Goal: Transaction & Acquisition: Obtain resource

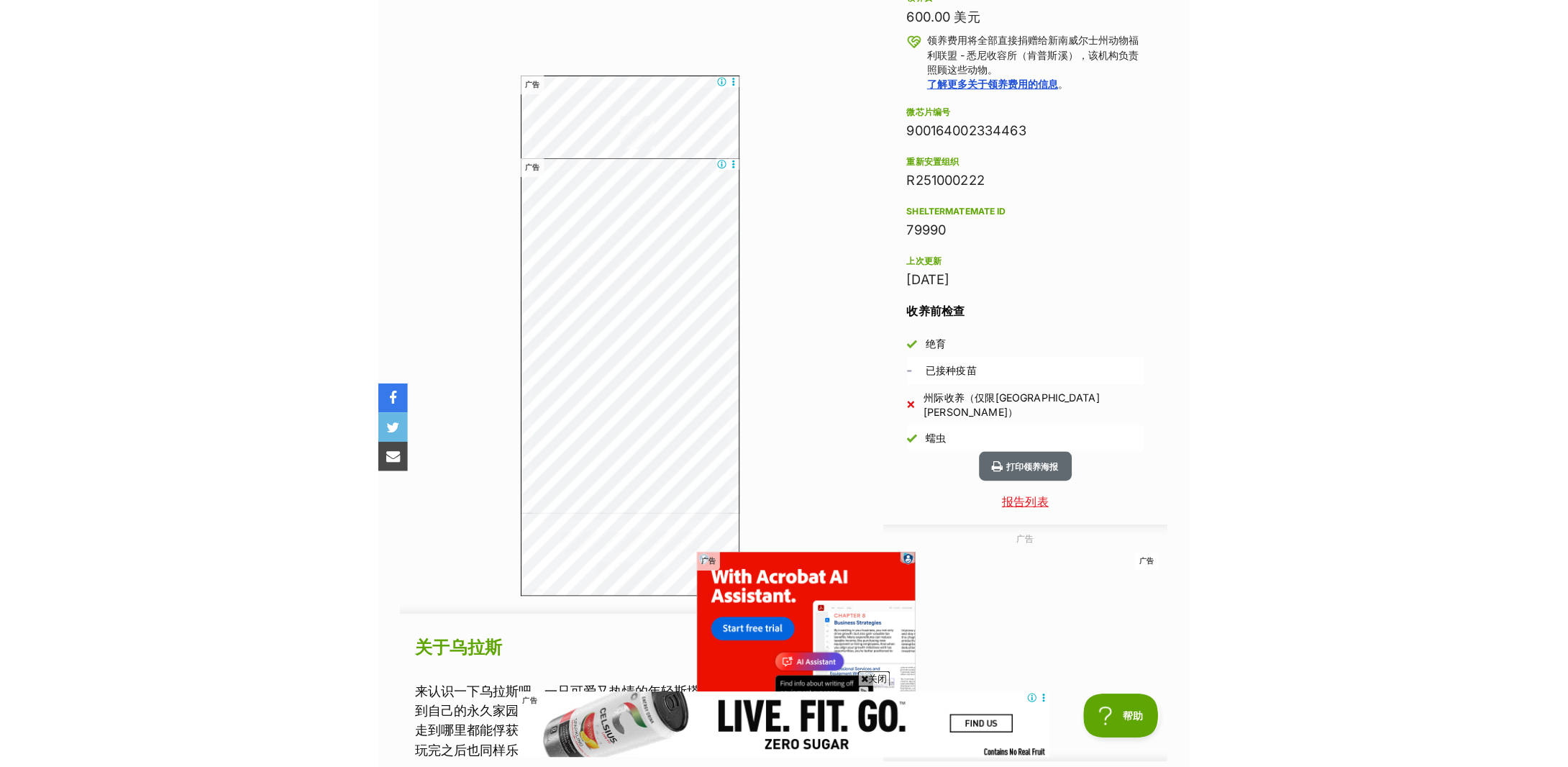
scroll to position [1099, 0]
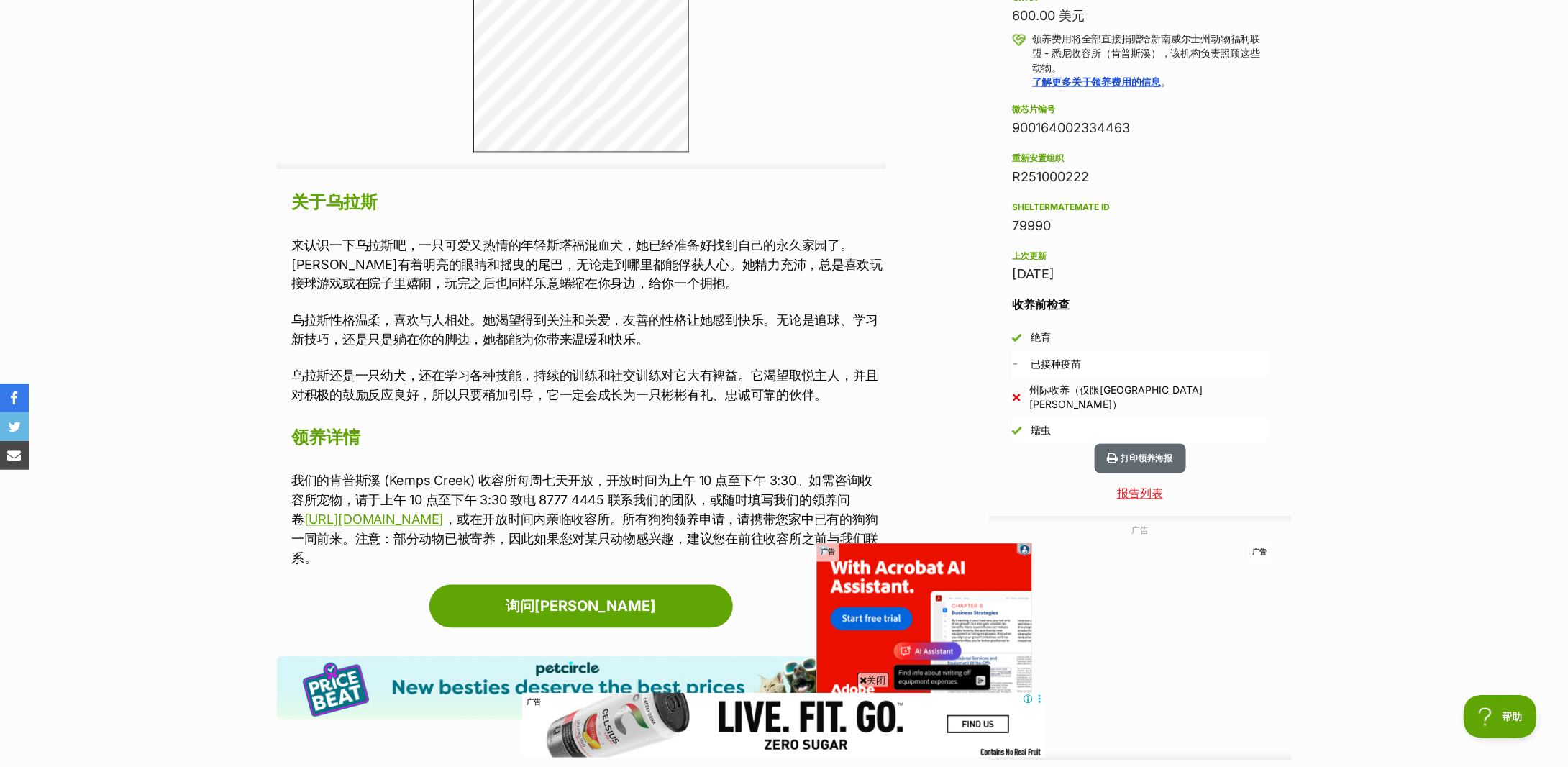
click at [1508, 191] on section "首页 > 搜索救援宠物 > 领养狗狗 > 可供领养的狗狗 乌拉斯 寻找爱情 中型雌性斯塔福郡梗混种犬 打印领养海报 可用的 5 张图片 5 张图片 5 张图片…" at bounding box center [784, 160] width 1568 height 2271
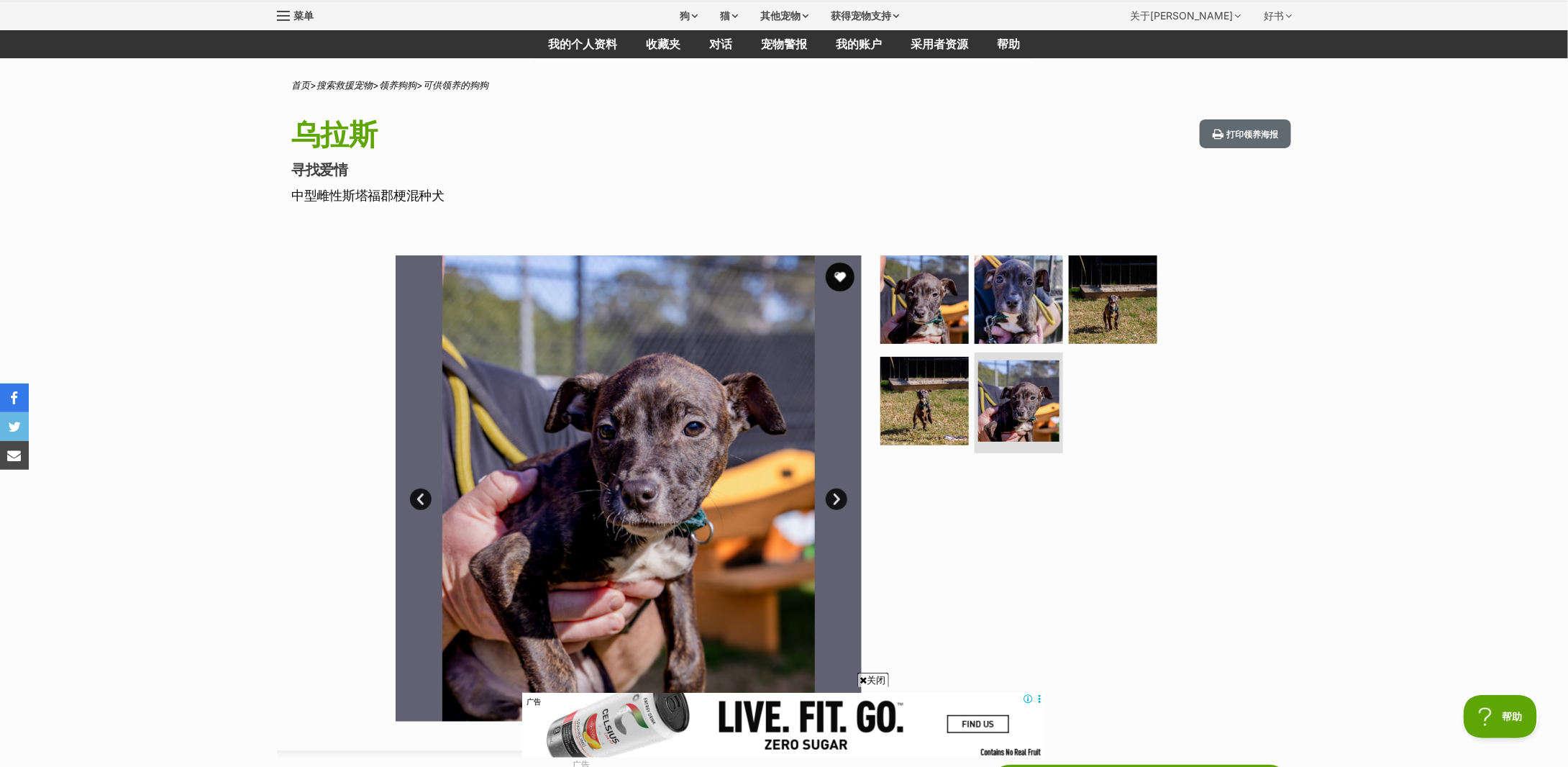
scroll to position [140, 0]
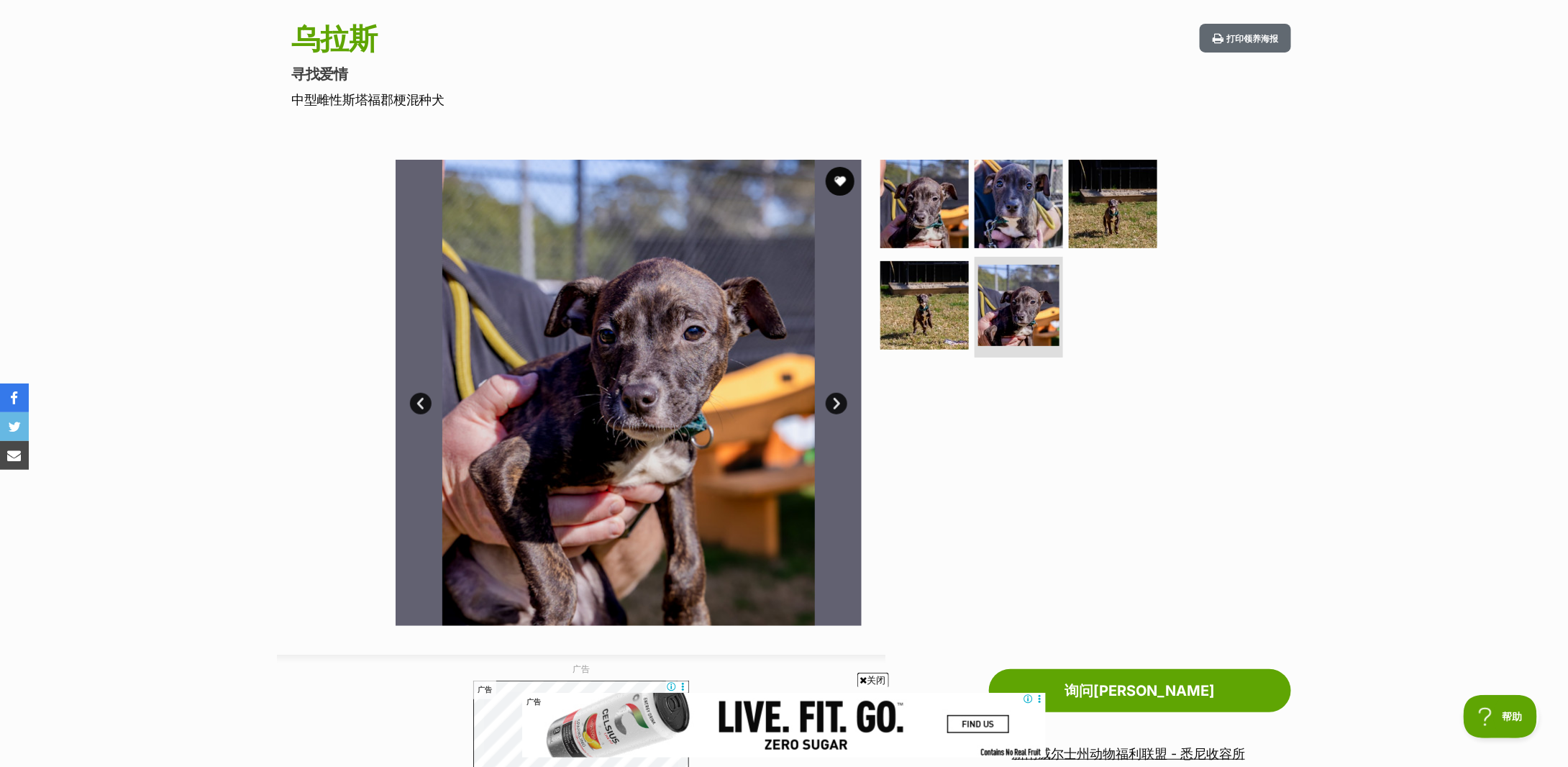
click at [841, 400] on link "下一个" at bounding box center [836, 403] width 22 height 22
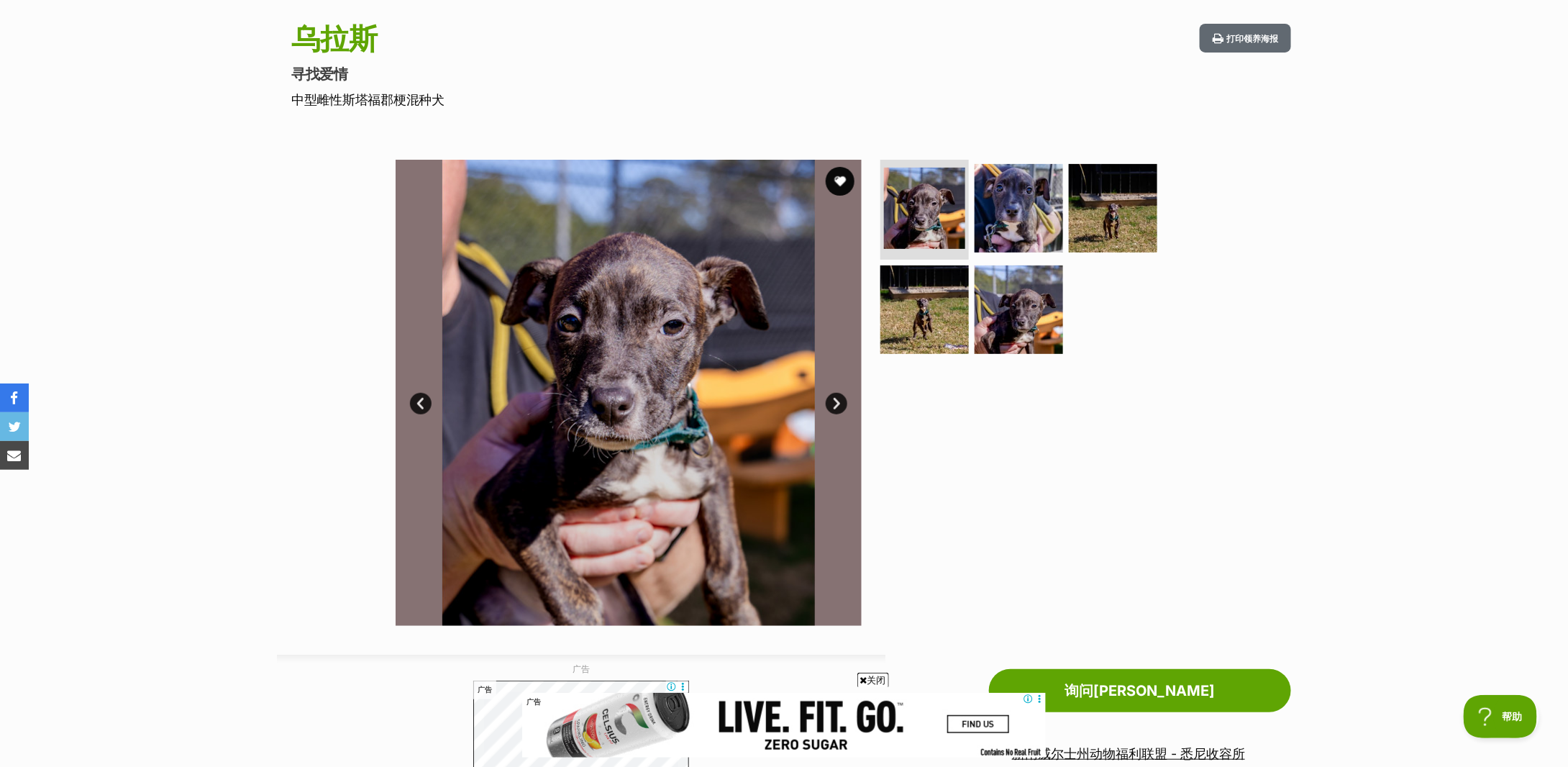
click at [841, 400] on link "下一个" at bounding box center [836, 403] width 22 height 22
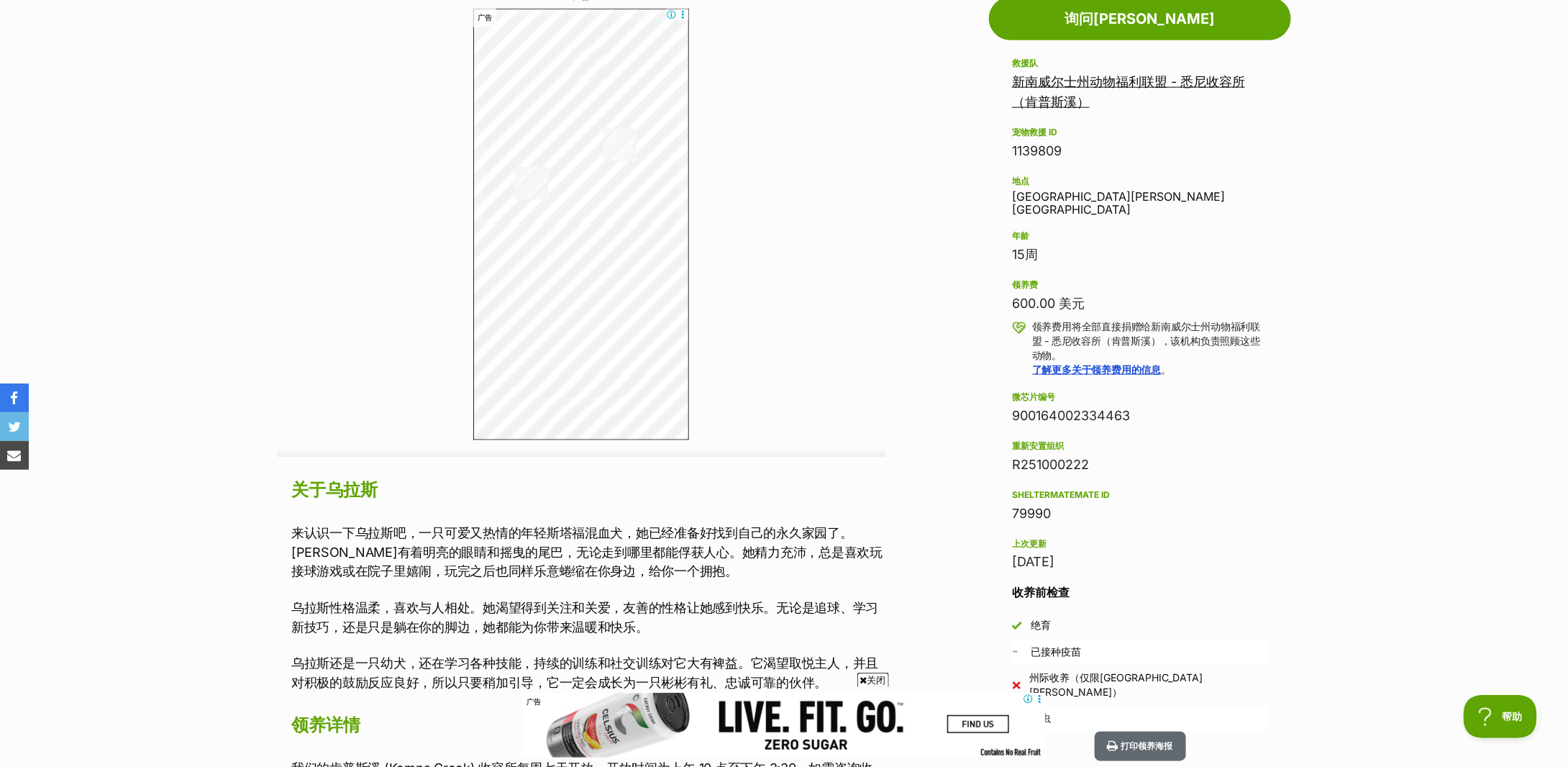
scroll to position [332, 0]
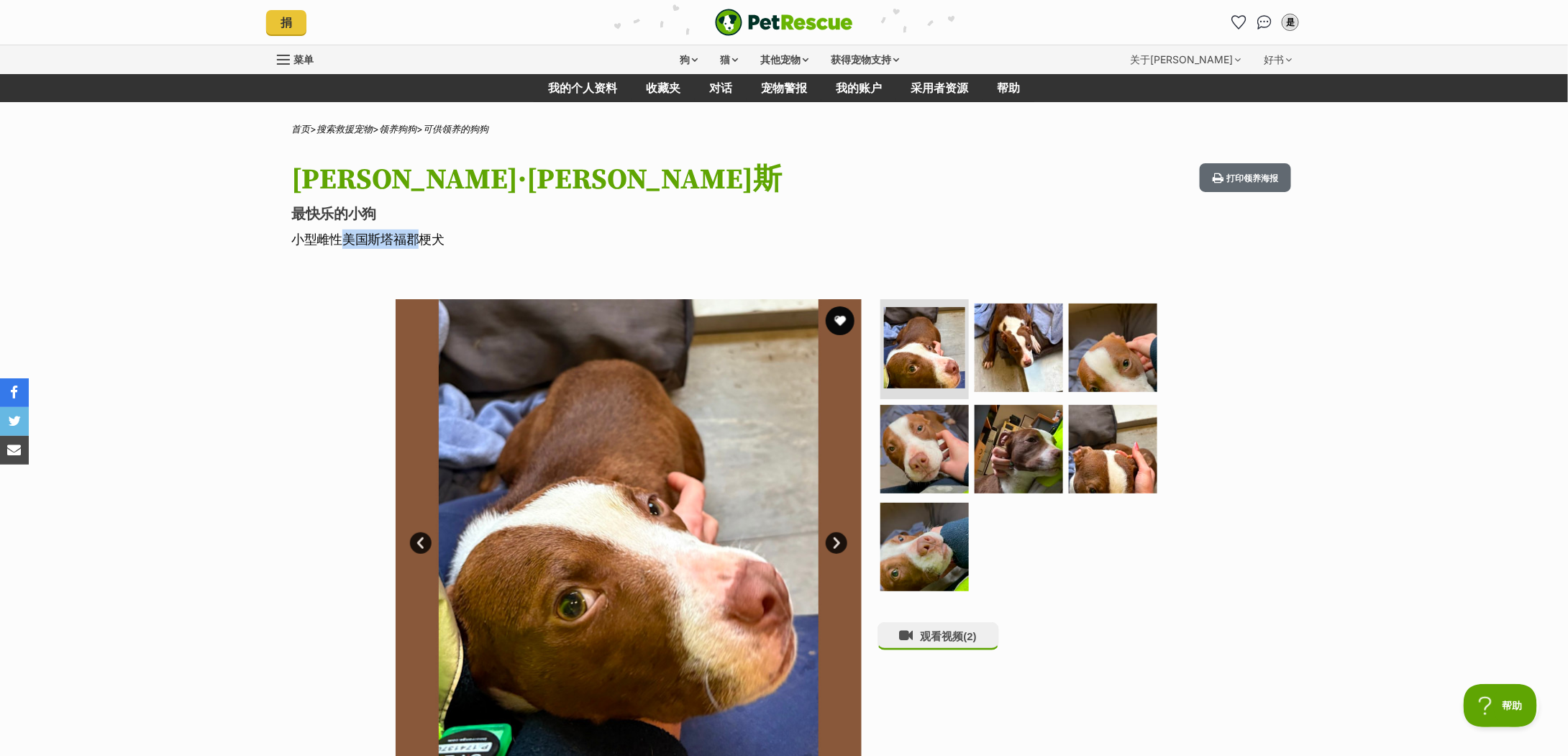
drag, startPoint x: 325, startPoint y: 239, endPoint x: 408, endPoint y: 241, distance: 83.0
click at [408, 241] on font "小型雌性美国斯塔福郡梗犬" at bounding box center [368, 239] width 153 height 15
click at [844, 541] on link "下一个" at bounding box center [836, 543] width 22 height 22
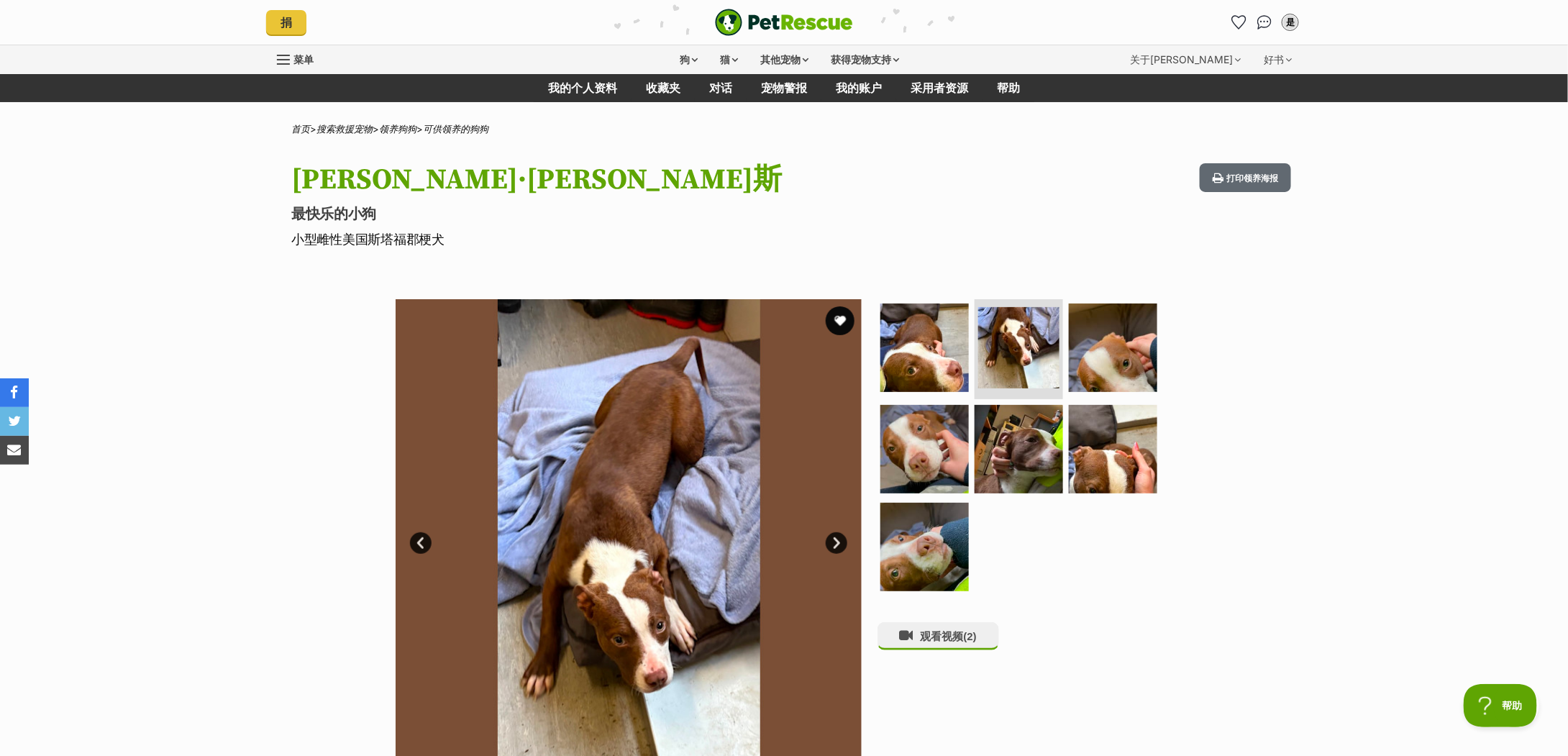
click at [844, 541] on link "下一个" at bounding box center [836, 543] width 22 height 22
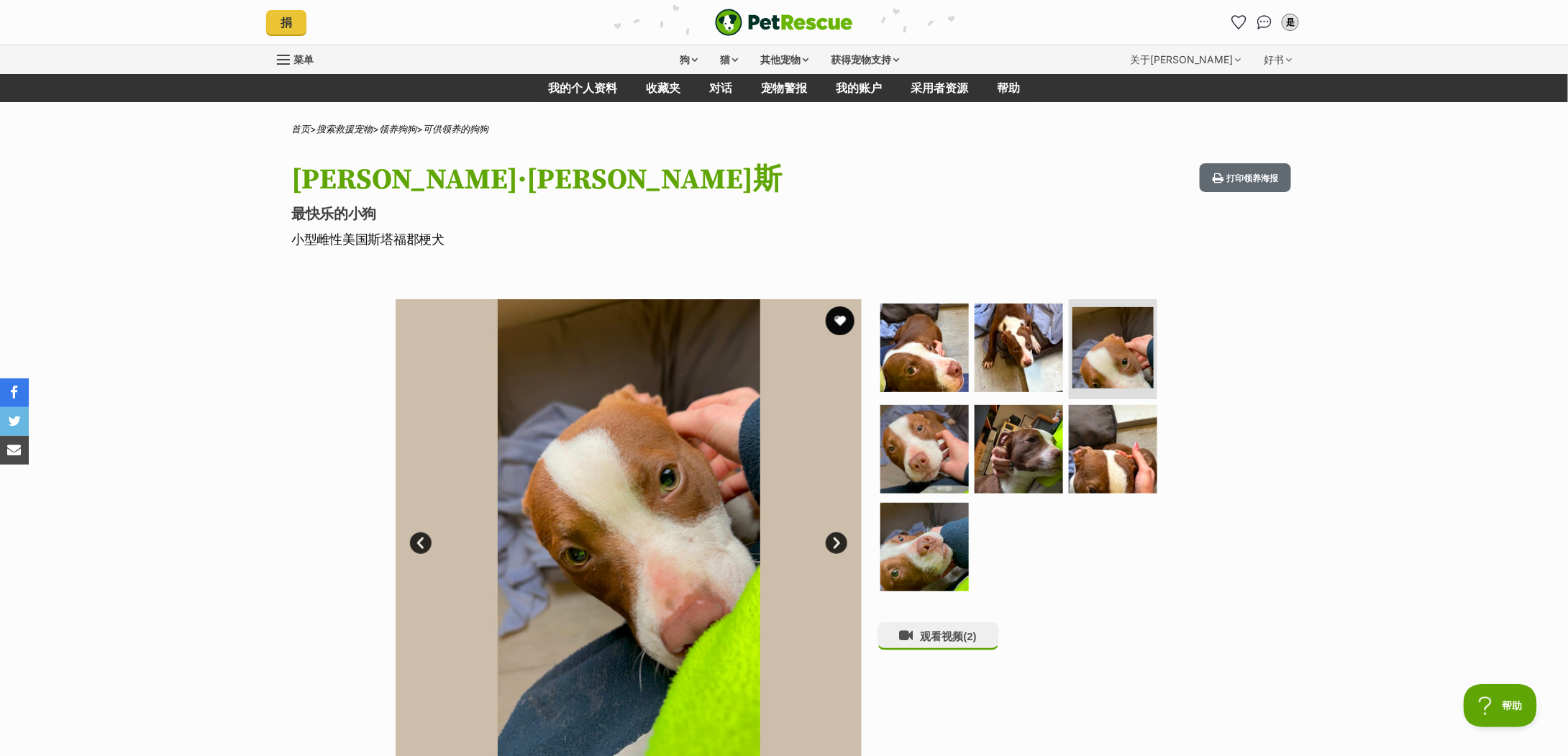
click at [844, 541] on link "下一个" at bounding box center [836, 543] width 22 height 22
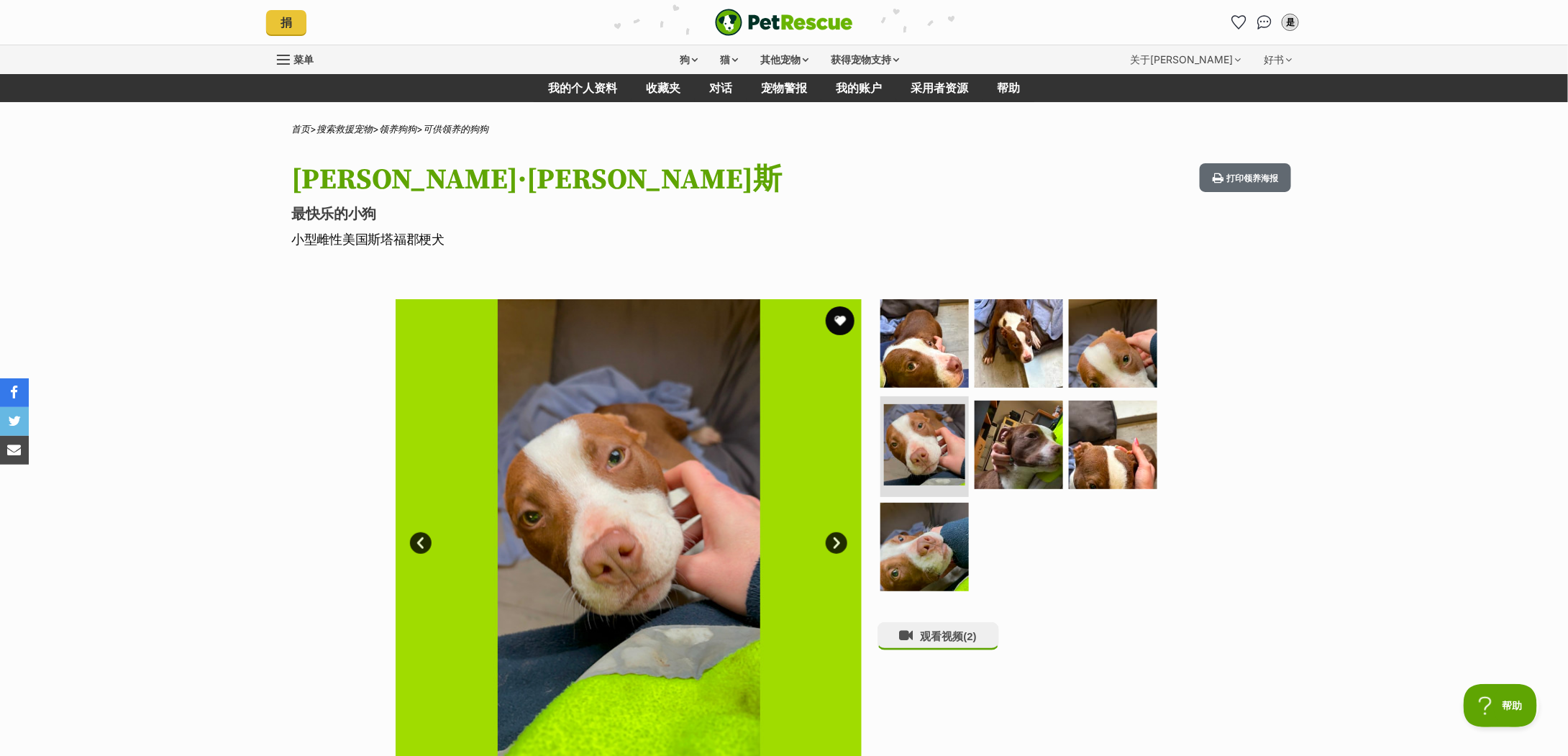
click at [844, 541] on link "下一个" at bounding box center [836, 543] width 22 height 22
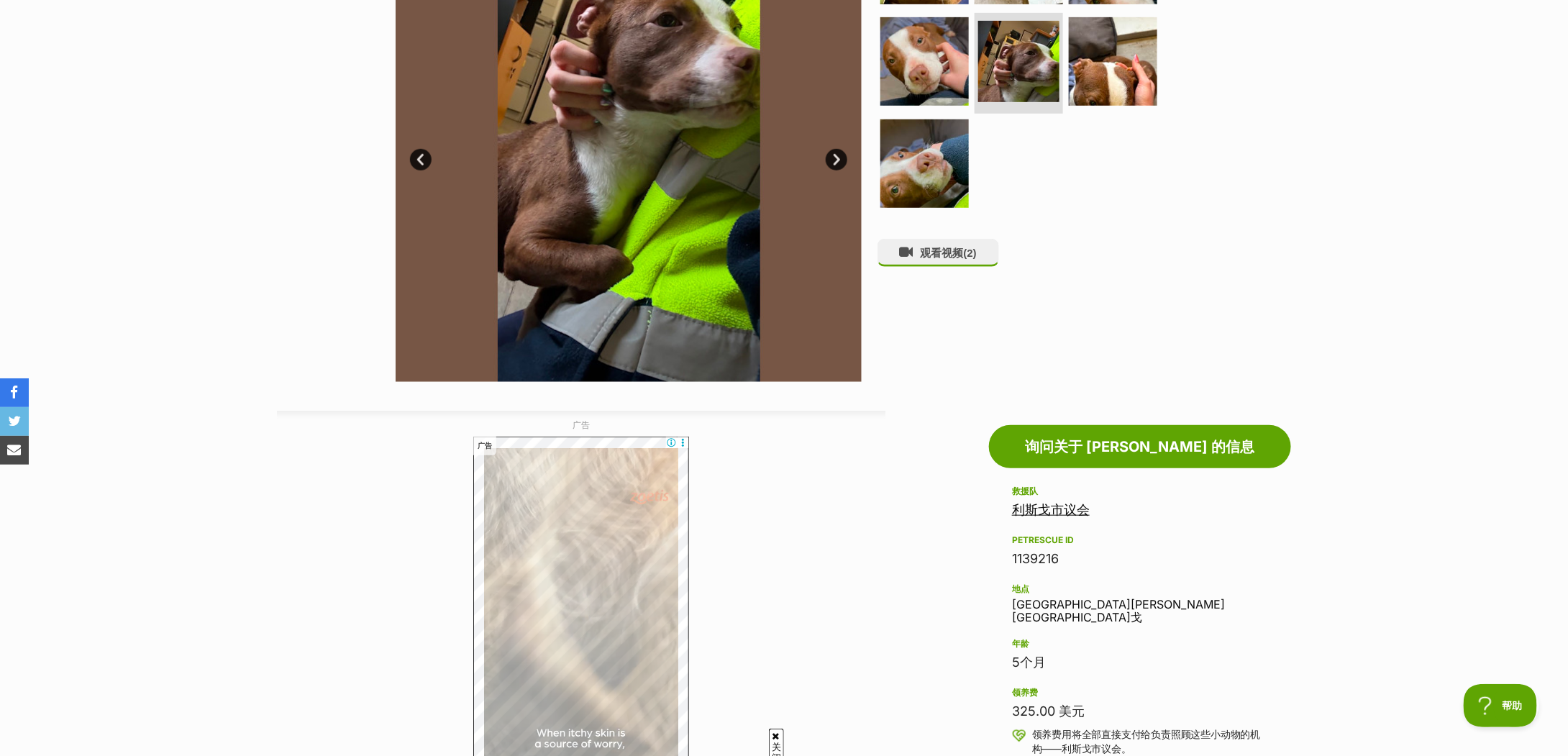
scroll to position [95, 0]
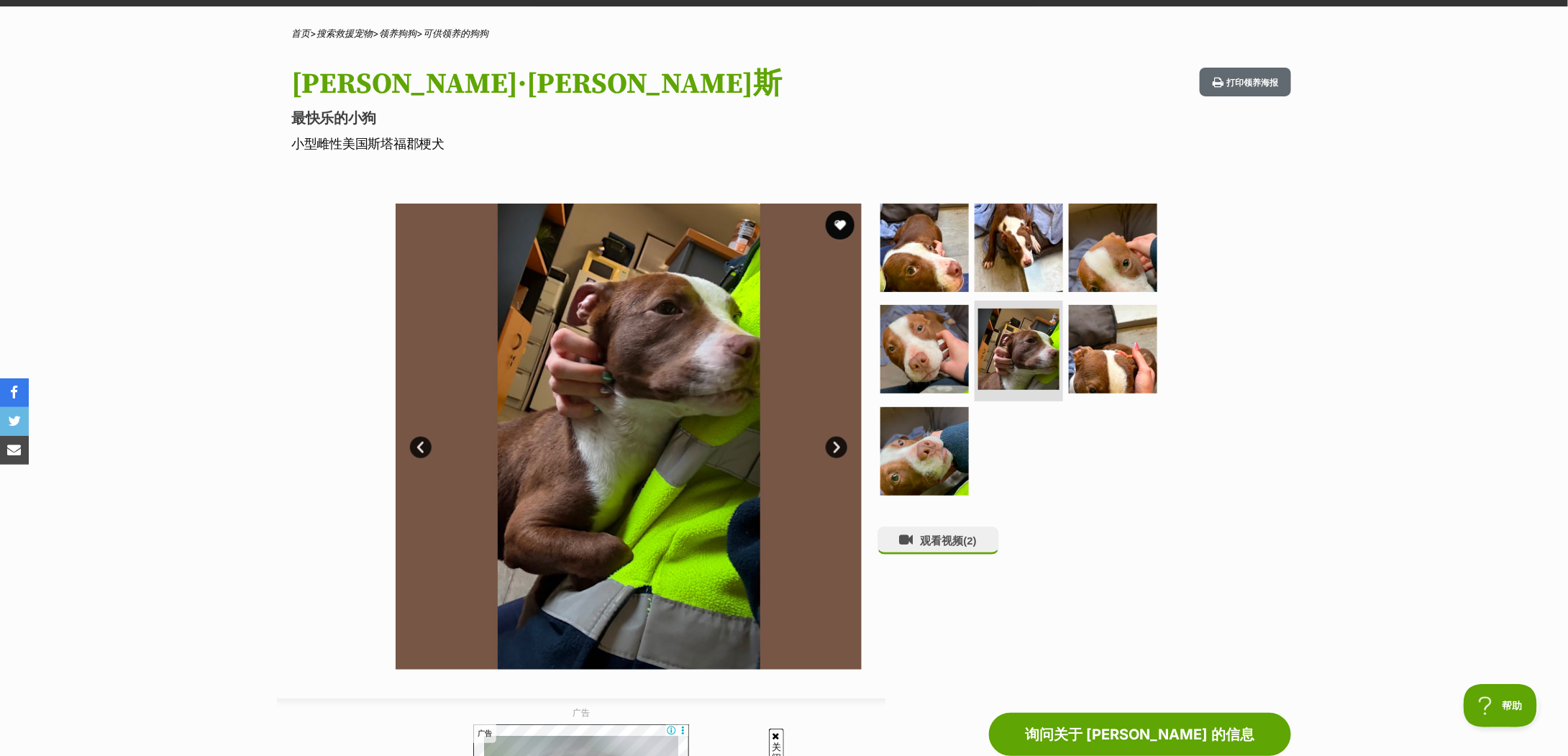
click at [1368, 332] on div "可用的 5 张图片 5 张图片 5 张图片 5 张图片 5 张图片 5 张图片 5 张图片 下一个 上一页 1 2 3 4 5 6 7 观看视频 (2)" at bounding box center [784, 426] width 1568 height 488
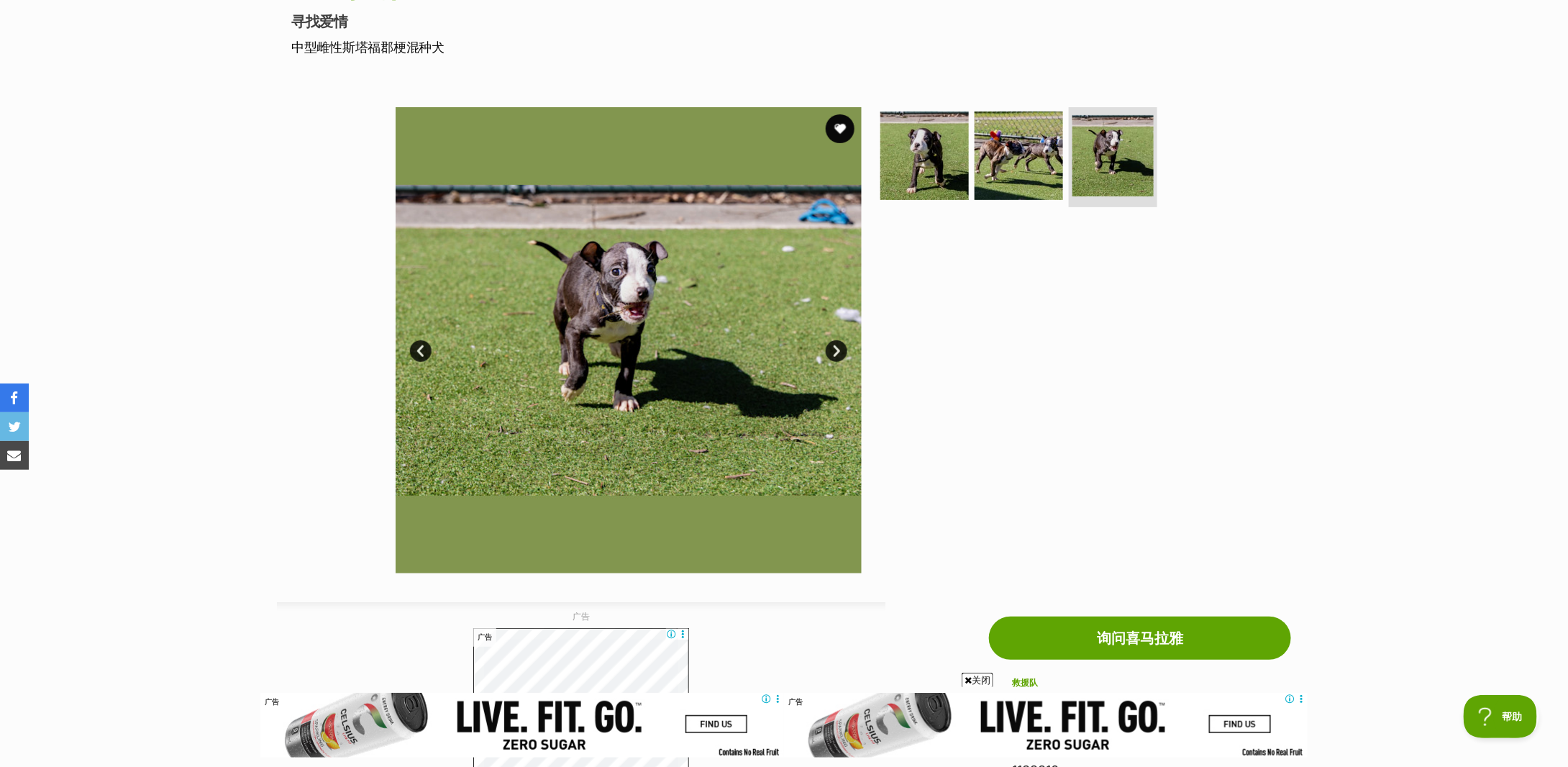
click at [843, 351] on link "下一个" at bounding box center [836, 351] width 22 height 22
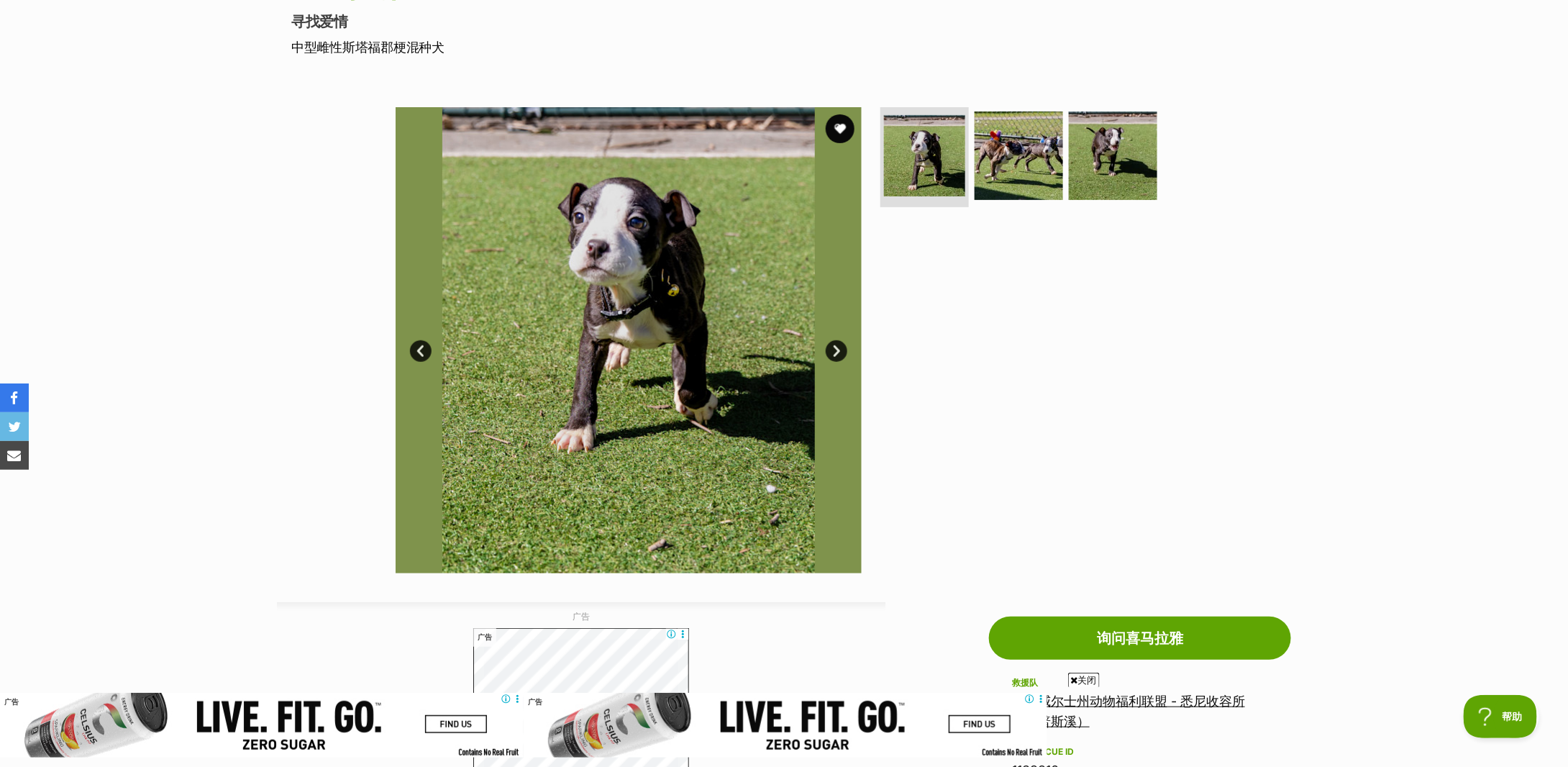
click at [843, 351] on link "下一个" at bounding box center [836, 351] width 22 height 22
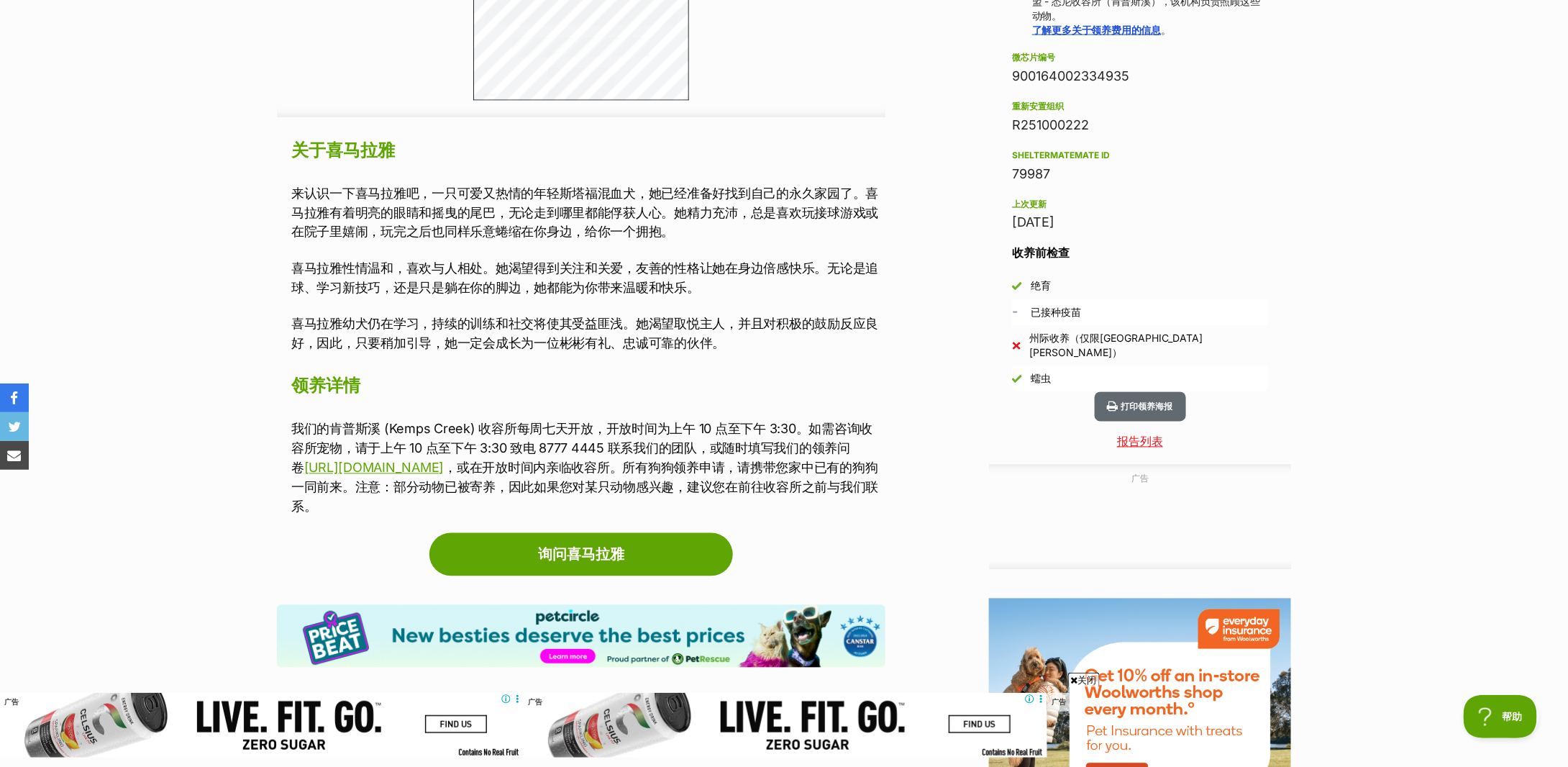
scroll to position [671, 0]
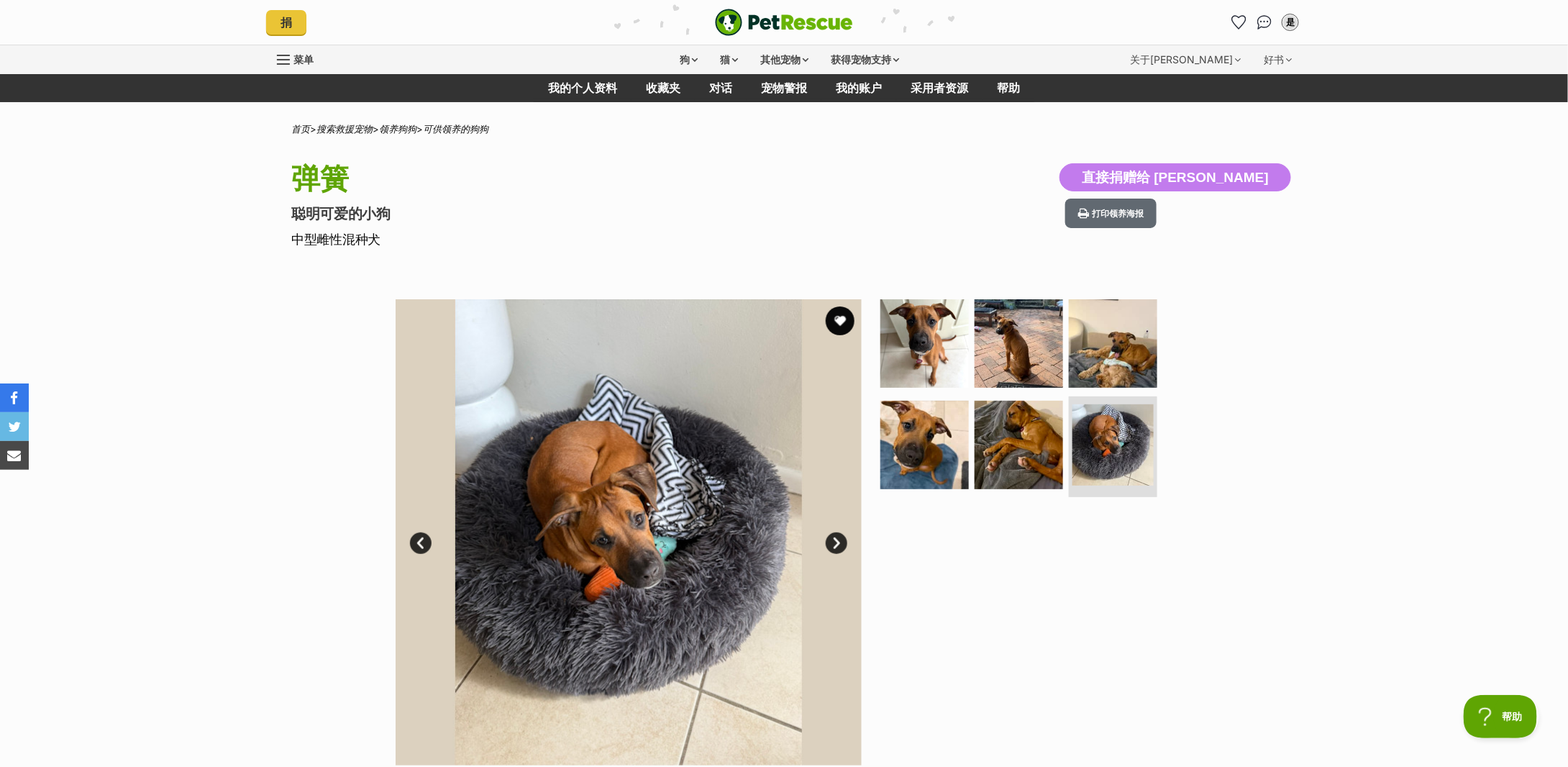
click at [836, 541] on link "下一个" at bounding box center [836, 543] width 22 height 22
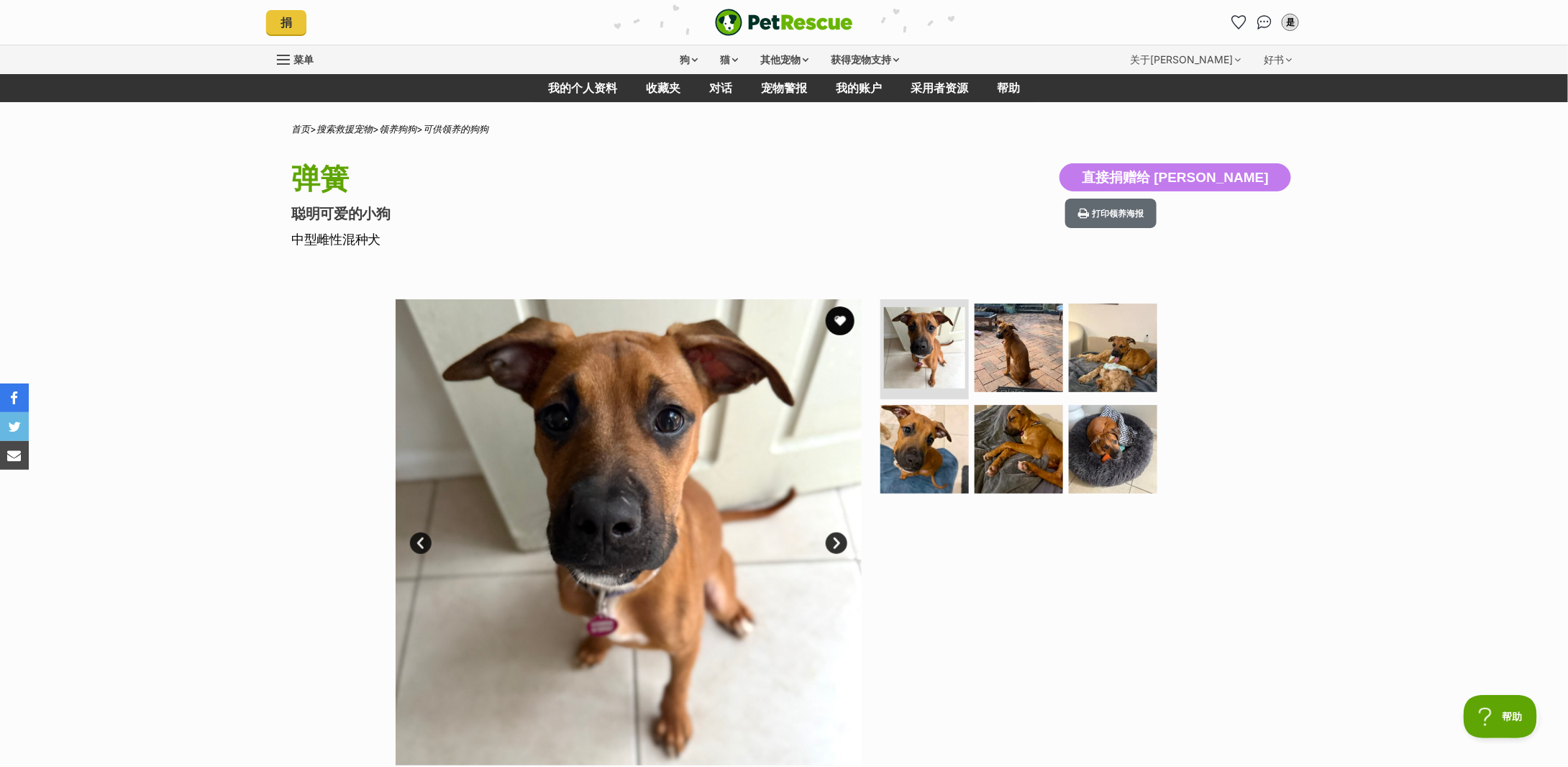
click at [836, 541] on link "下一个" at bounding box center [836, 543] width 22 height 22
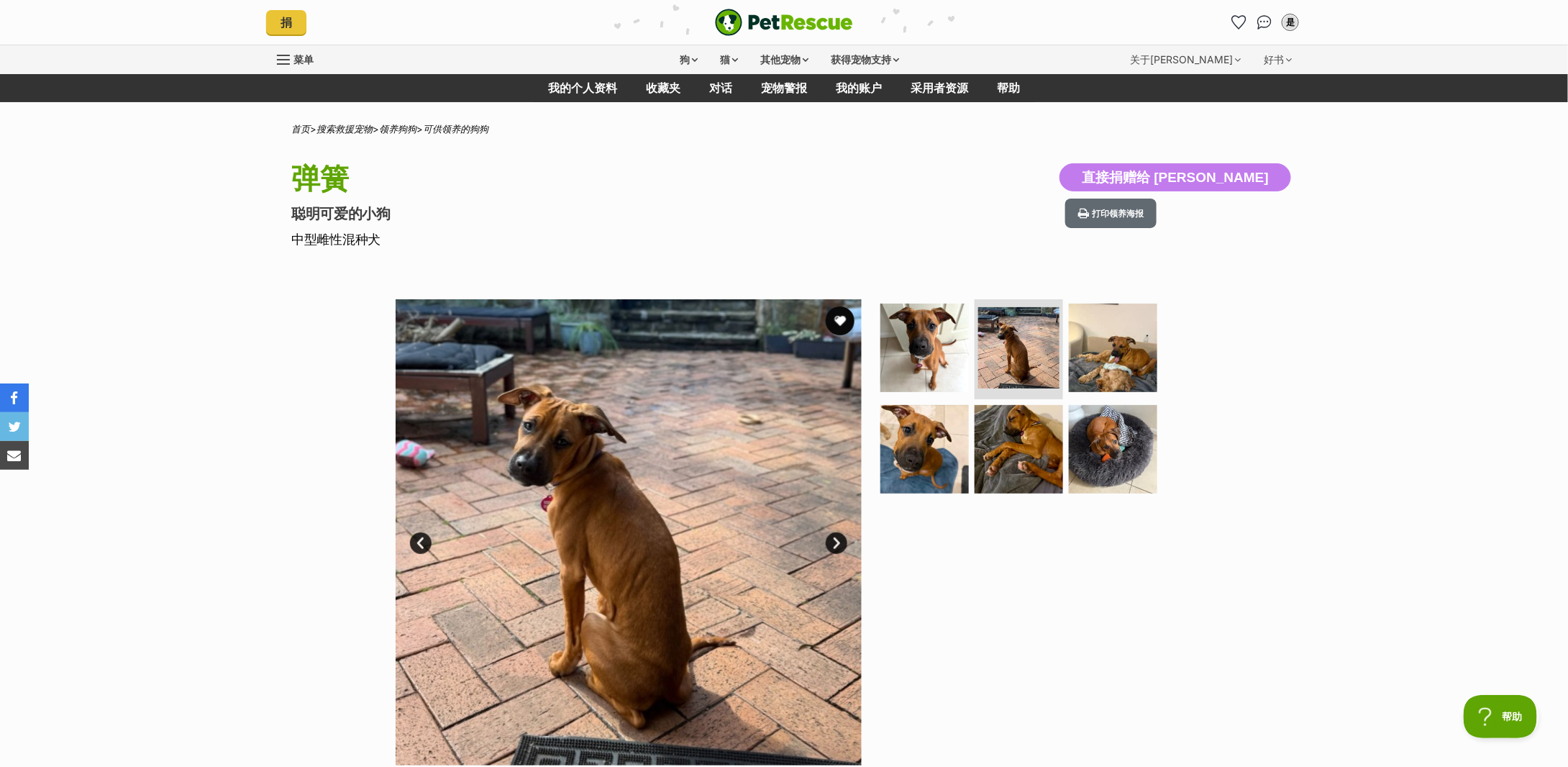
click at [836, 541] on link "下一个" at bounding box center [836, 543] width 22 height 22
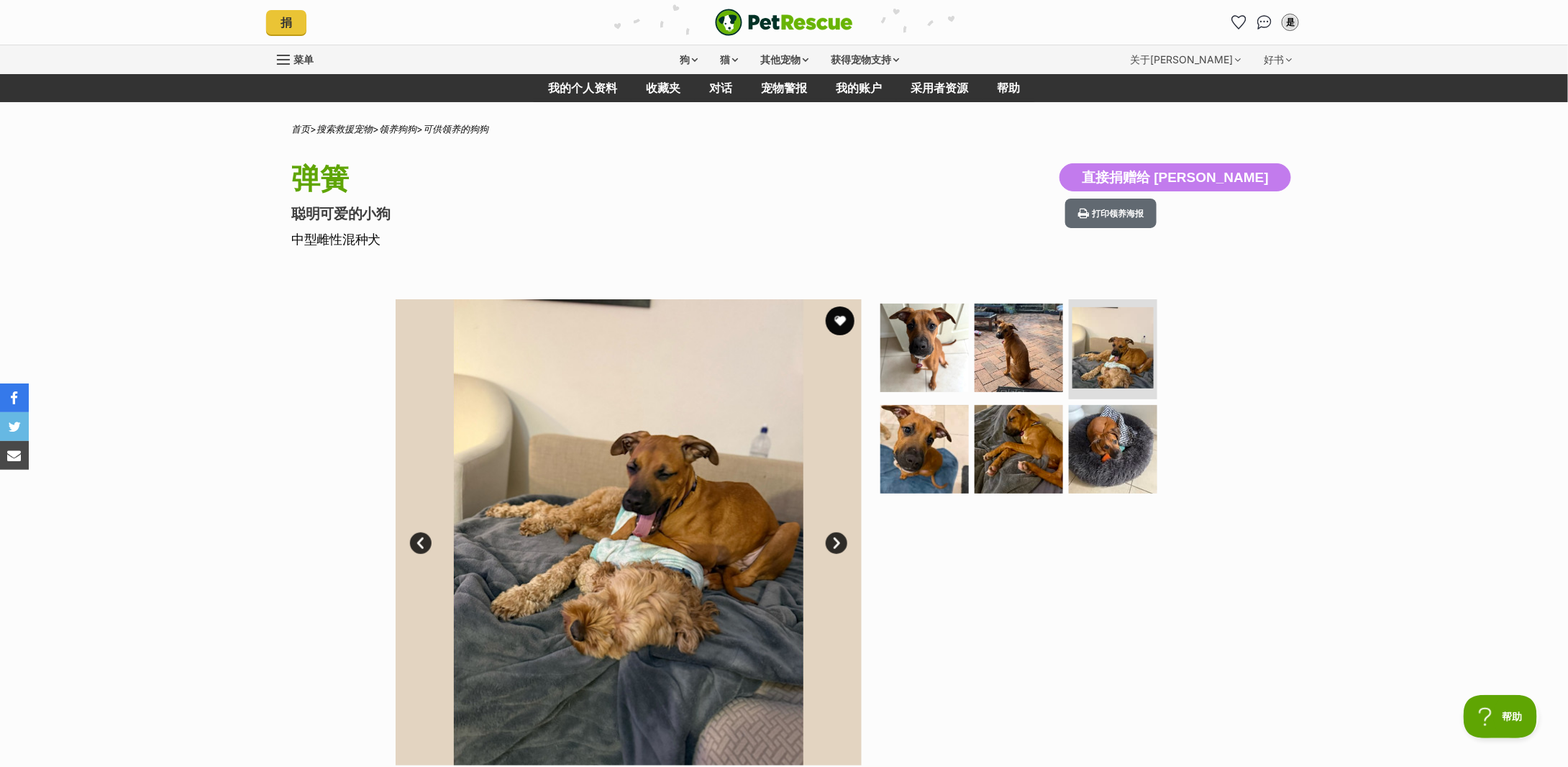
click at [836, 541] on link "下一个" at bounding box center [836, 543] width 22 height 22
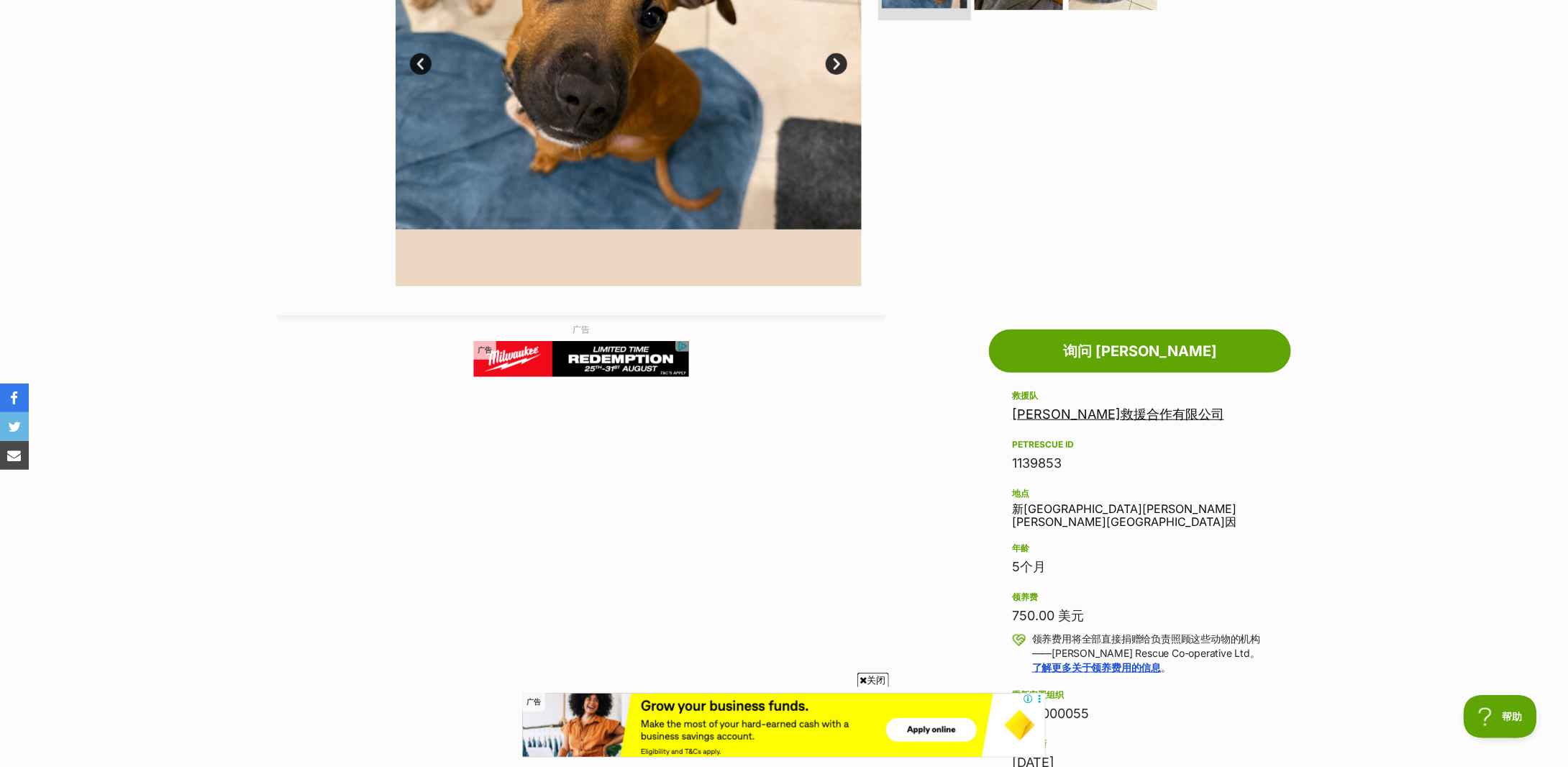
scroll to position [95, 0]
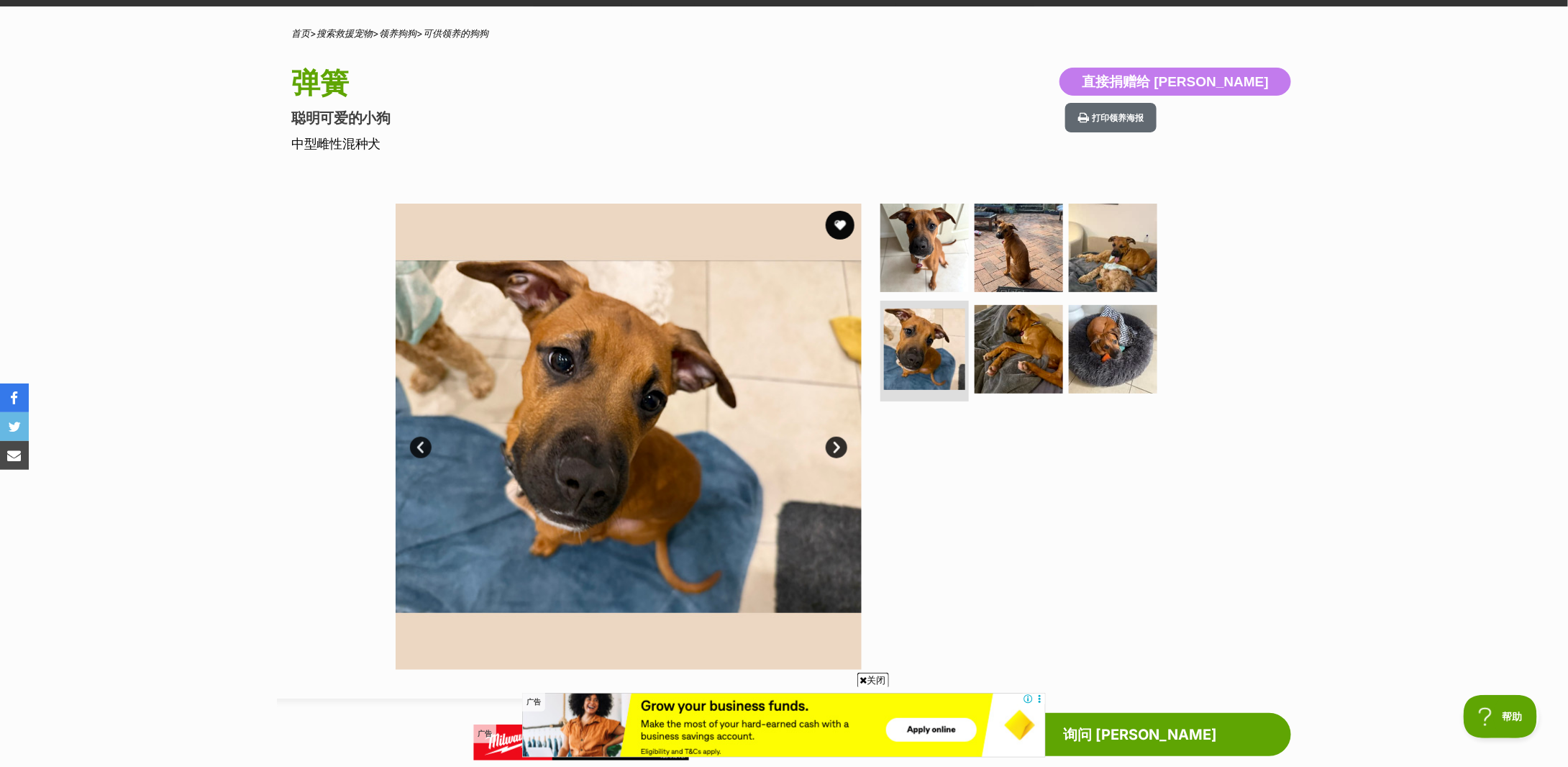
click at [835, 442] on link "下一个" at bounding box center [836, 447] width 22 height 22
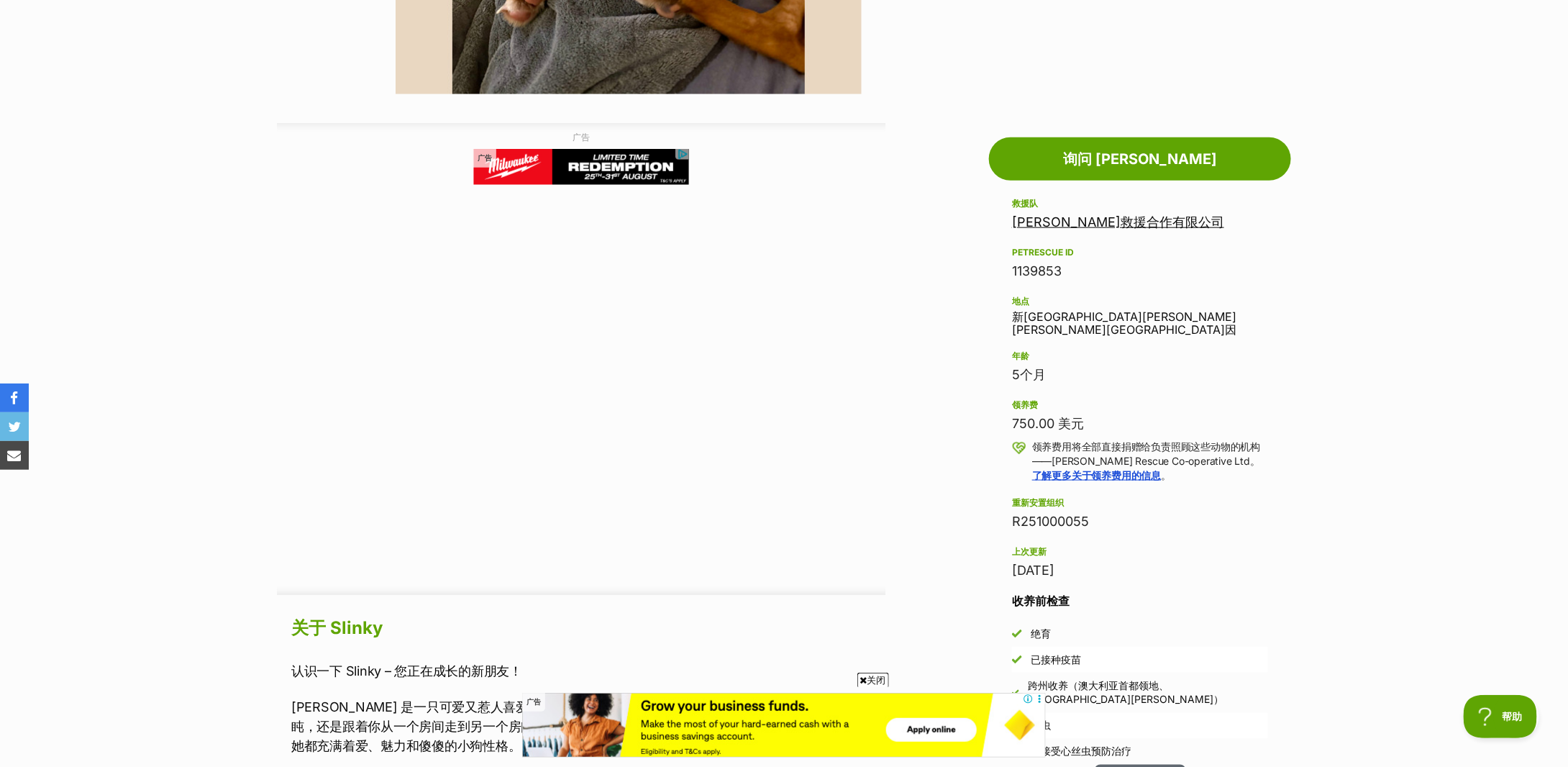
scroll to position [1055, 0]
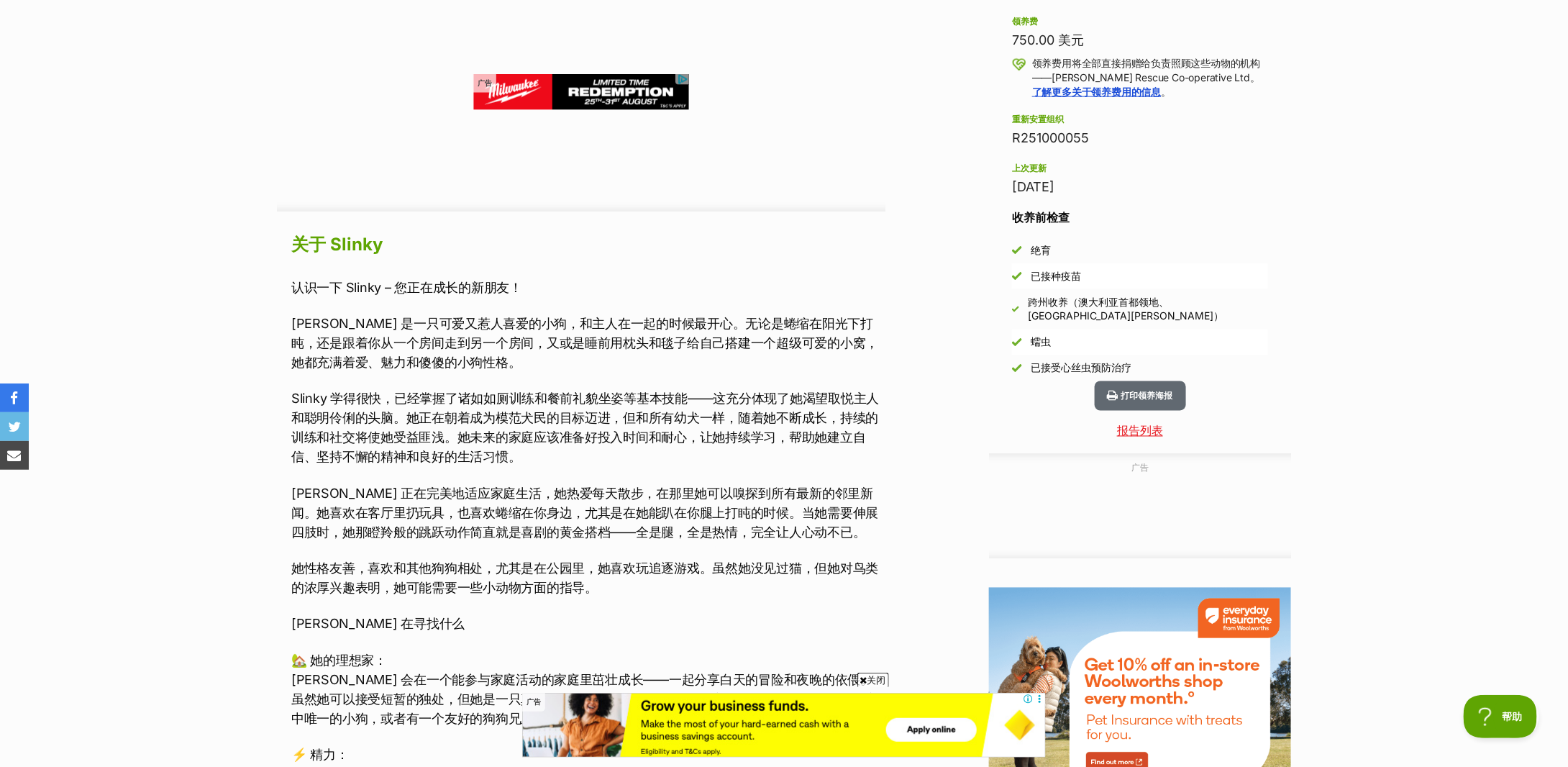
click at [393, 412] on font "Slinky 学得很快，已经掌握了诸如如厕训练和餐前礼貌坐姿等基本技能——这充分体现了她渴望取悦主人和聪明伶俐的头脑。她正在朝着成为模范犬民的目标迈进，但和所…" at bounding box center [585, 427] width 588 height 73
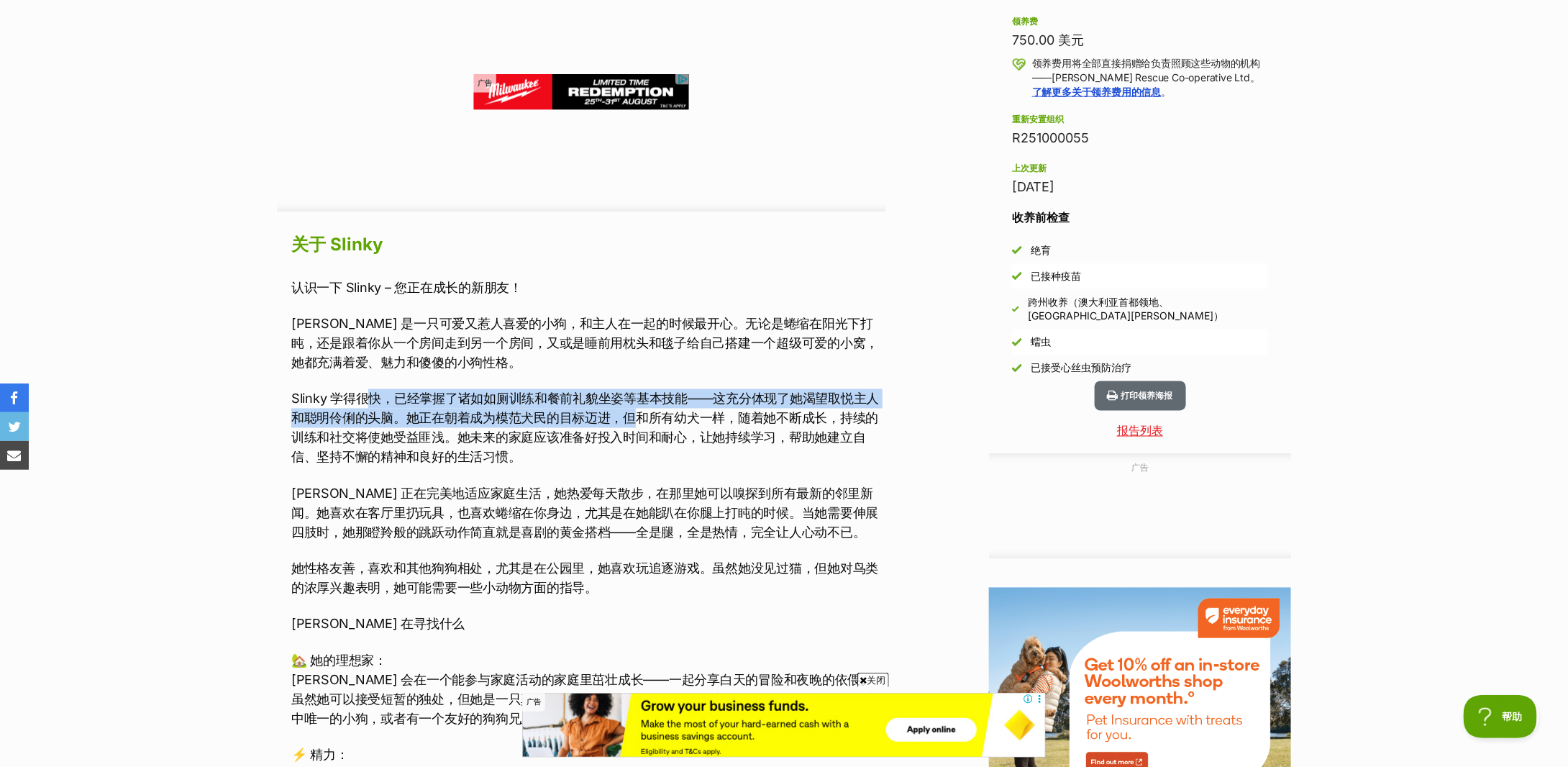
drag, startPoint x: 372, startPoint y: 396, endPoint x: 641, endPoint y: 411, distance: 269.4
click at [641, 411] on font "Slinky 学得很快，已经掌握了诸如如厕训练和餐前礼貌坐姿等基本技能——这充分体现了她渴望取悦主人和聪明伶俐的头脑。她正在朝着成为模范犬民的目标迈进，但和所…" at bounding box center [585, 427] width 588 height 73
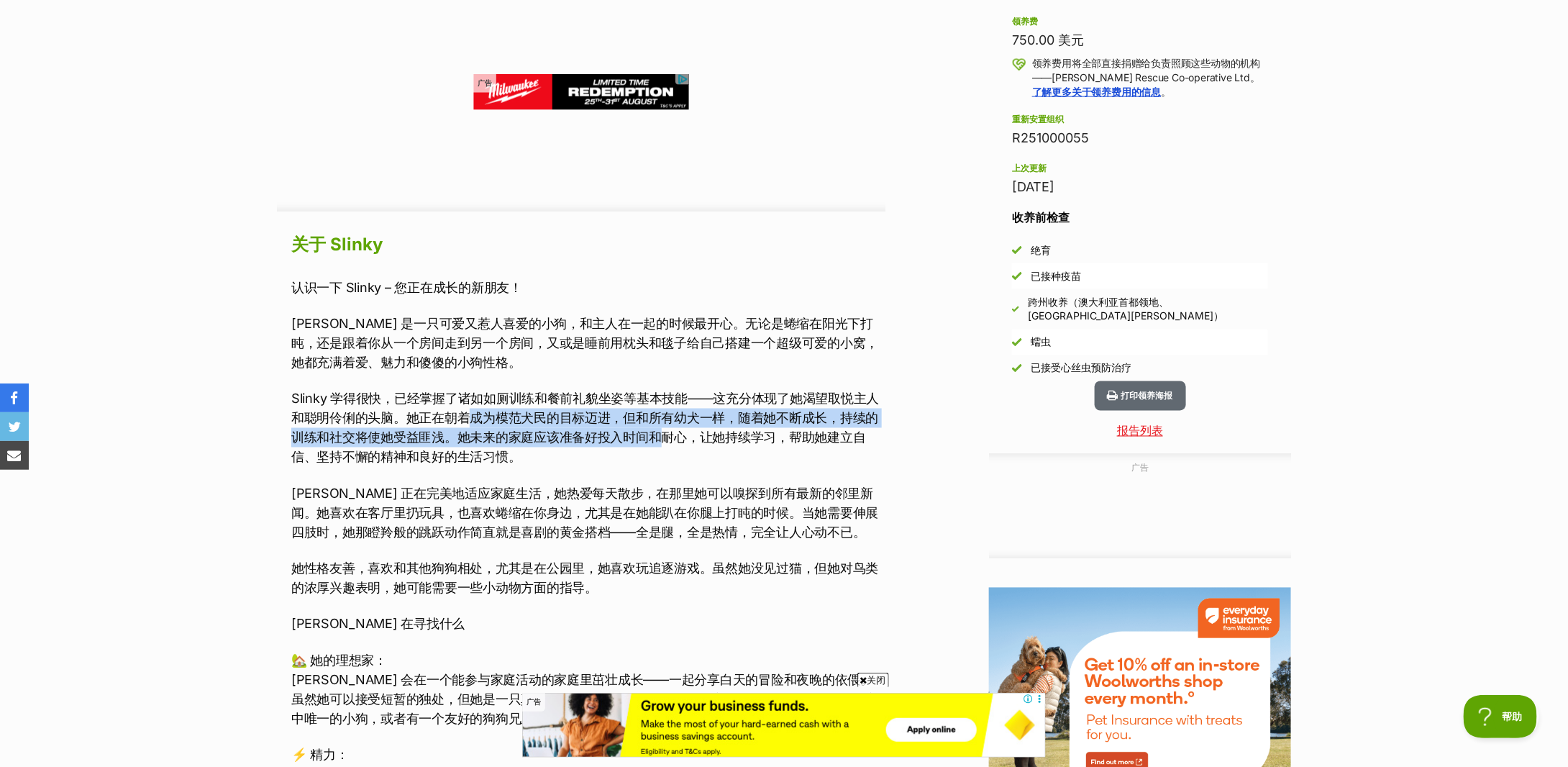
drag, startPoint x: 465, startPoint y: 418, endPoint x: 659, endPoint y: 429, distance: 194.3
click at [659, 429] on font "Slinky 学得很快，已经掌握了诸如如厕训练和餐前礼貌坐姿等基本技能——这充分体现了她渴望取悦主人和聪明伶俐的头脑。她正在朝着成为模范犬民的目标迈进，但和所…" at bounding box center [585, 427] width 588 height 73
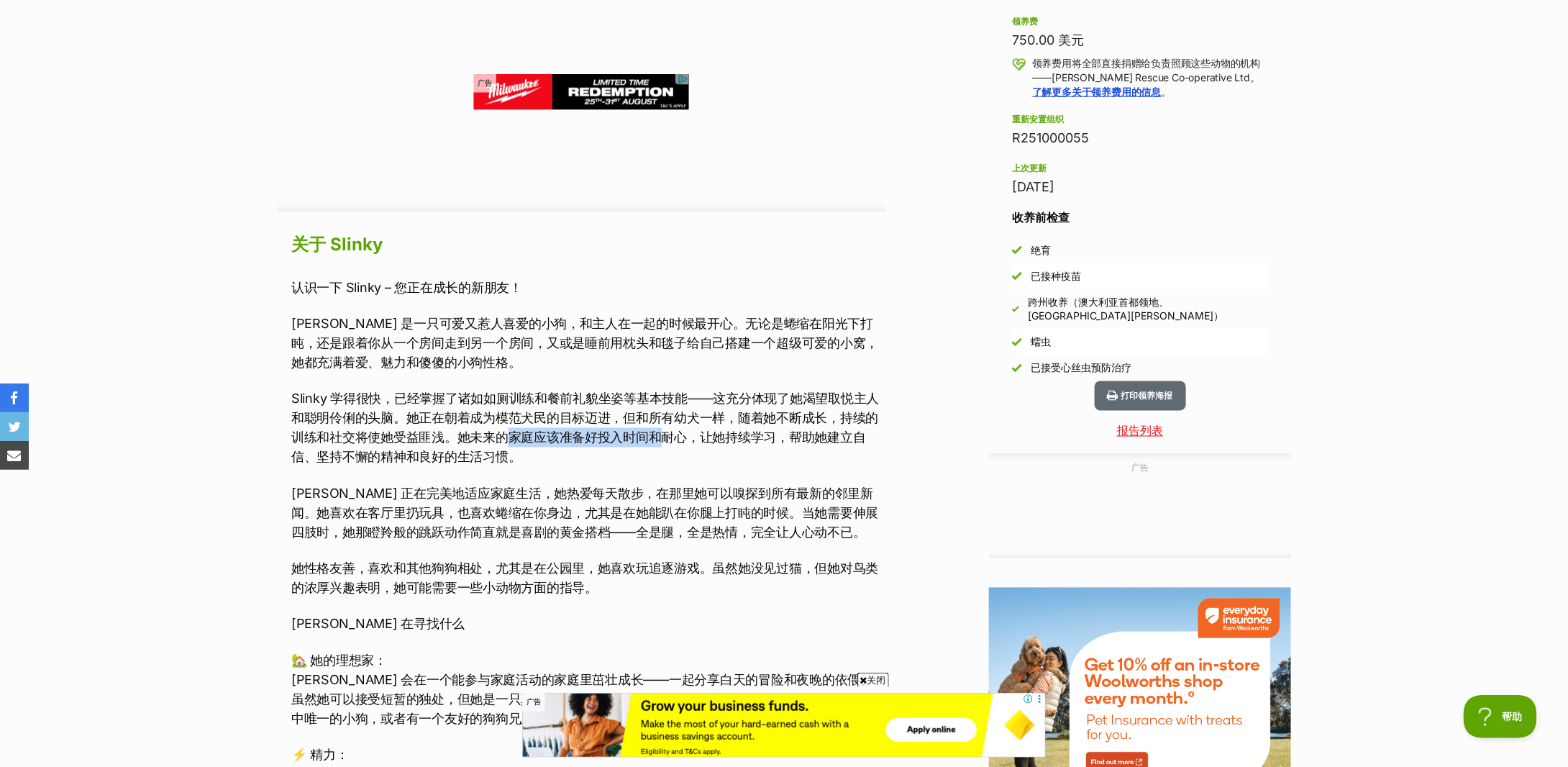
drag, startPoint x: 513, startPoint y: 432, endPoint x: 660, endPoint y: 434, distance: 147.0
click at [660, 434] on font "Slinky 学得很快，已经掌握了诸如如厕训练和餐前礼貌坐姿等基本技能——这充分体现了她渴望取悦主人和聪明伶俐的头脑。她正在朝着成为模范犬民的目标迈进，但和所…" at bounding box center [585, 427] width 588 height 73
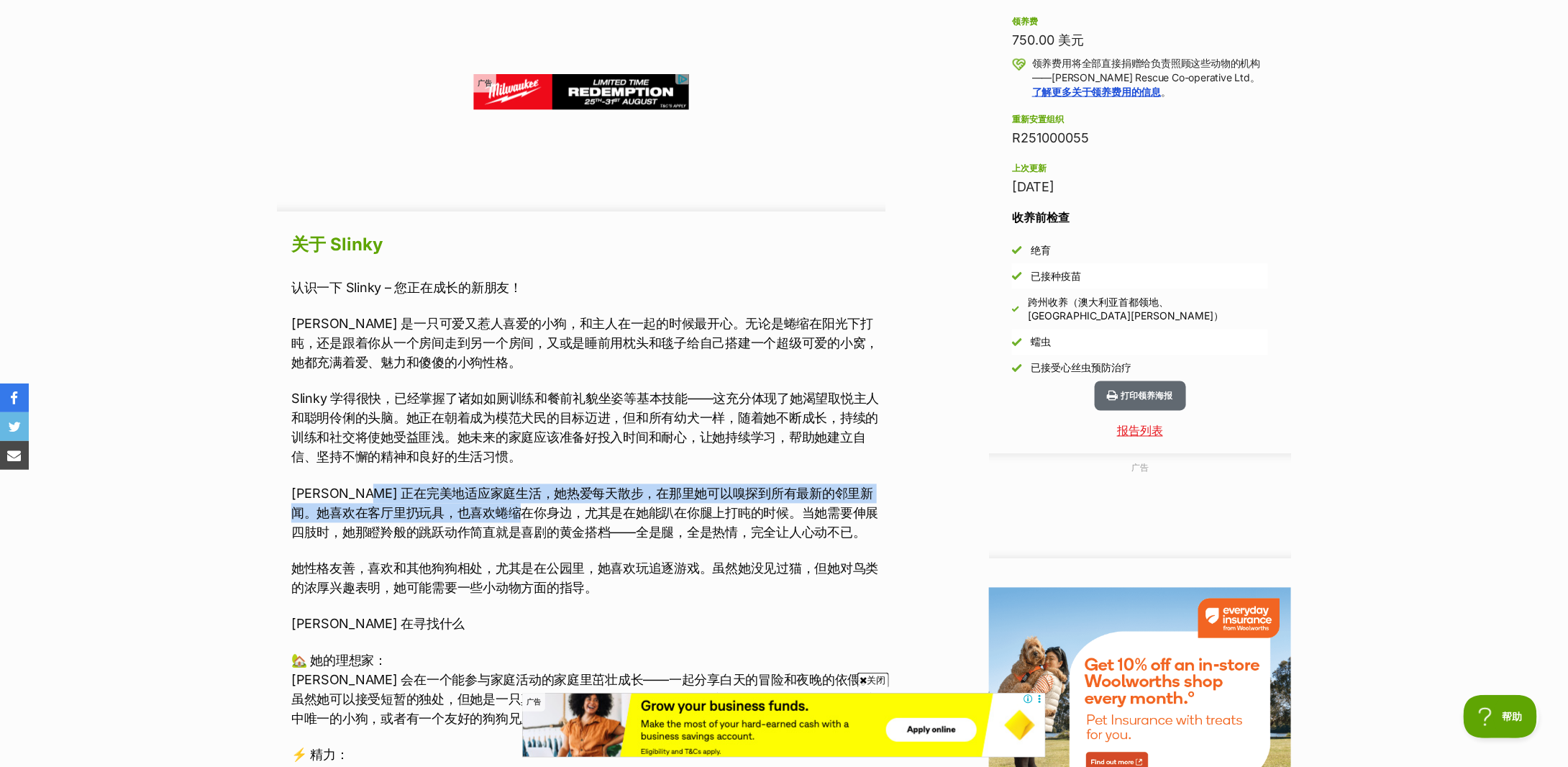
drag, startPoint x: 367, startPoint y: 497, endPoint x: 539, endPoint y: 503, distance: 172.1
click at [539, 503] on p "Slinky 正在完美地适应家庭生活，她热爱每天散步，在那里她可以嗅探到所有最新的邻里新闻。她喜欢在客厅里扔玩具，也喜欢蜷缩在你身边，尤其是在她能趴在你腿上打…" at bounding box center [588, 513] width 594 height 59
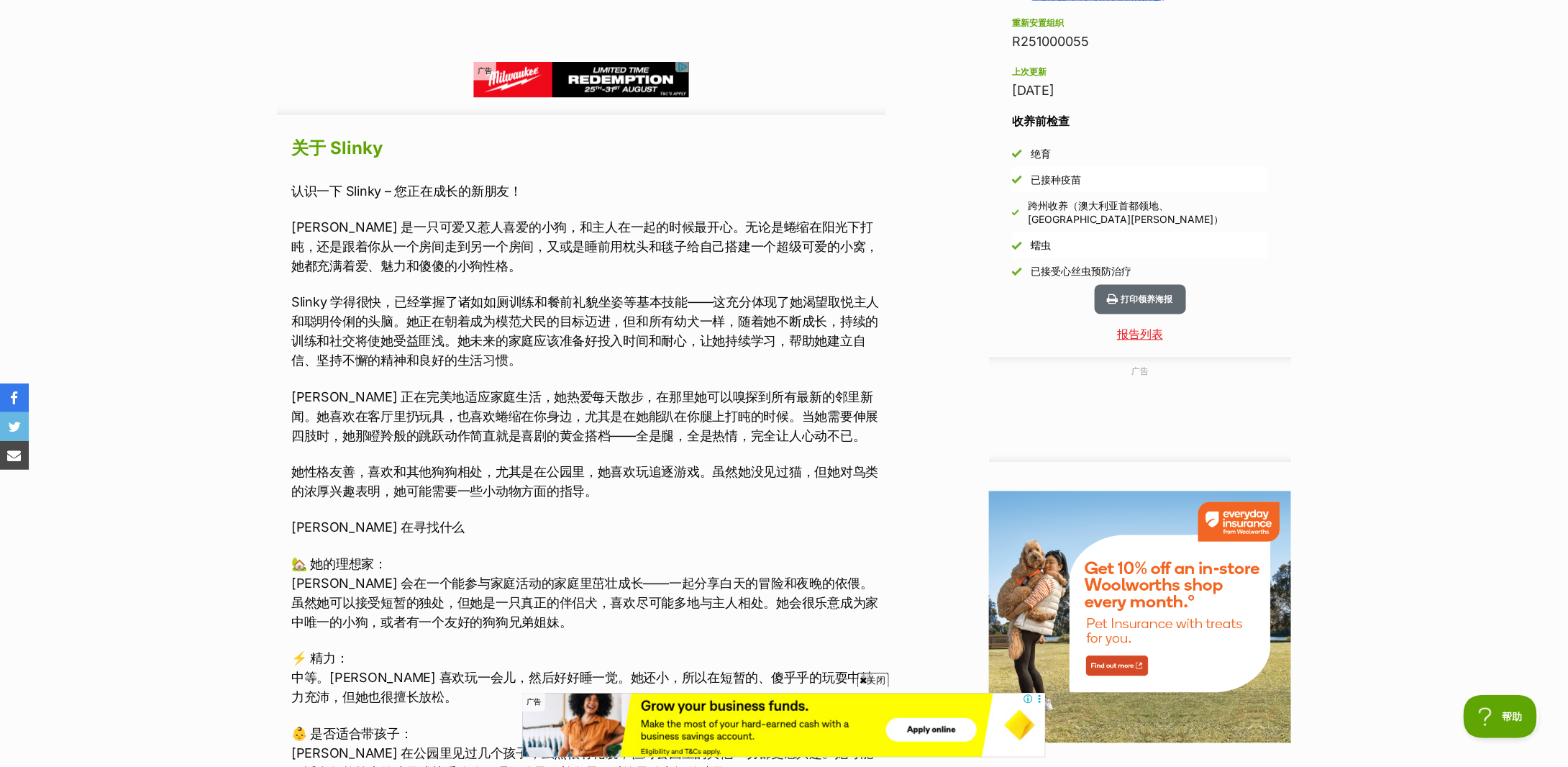
scroll to position [1246, 0]
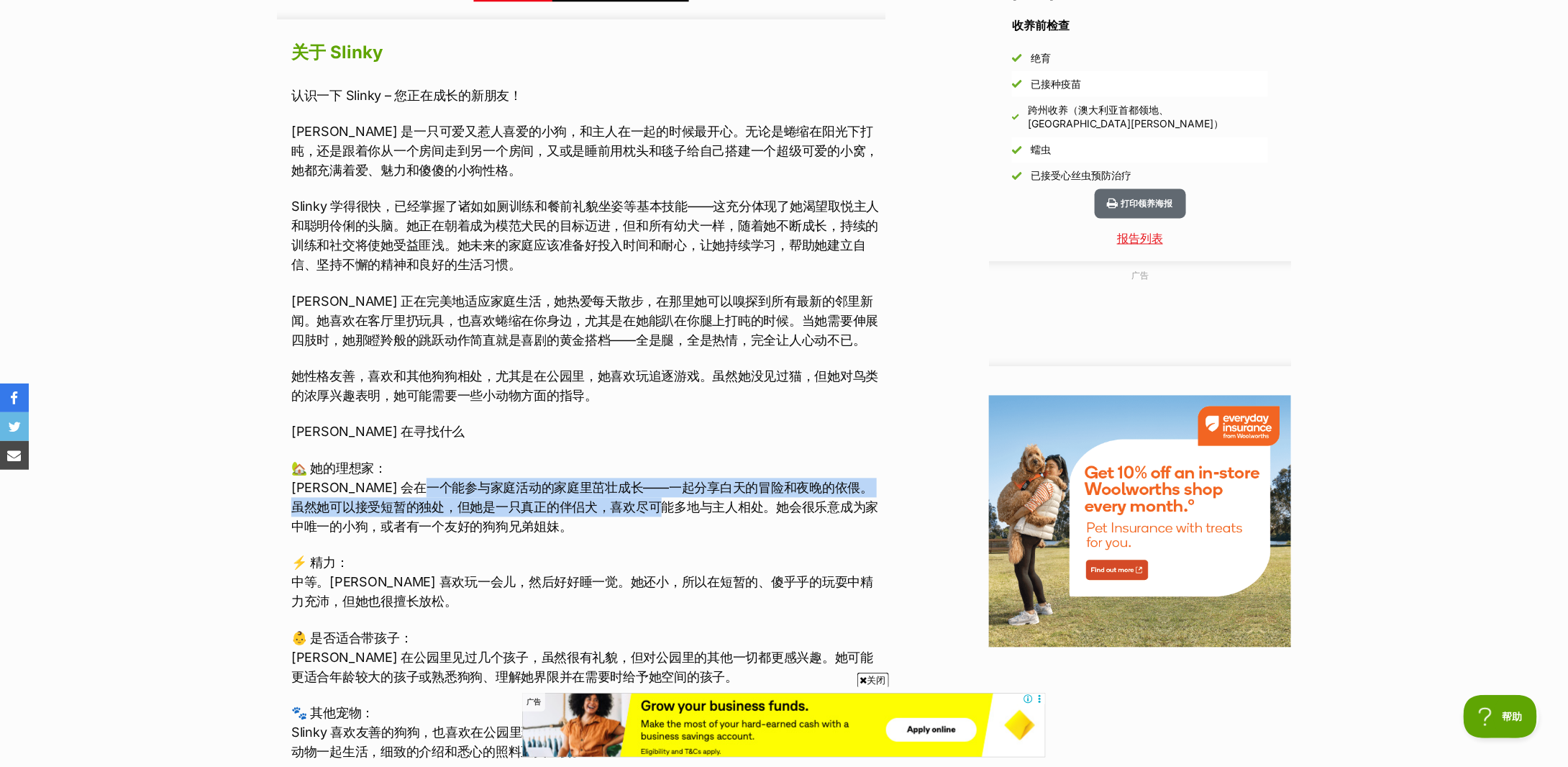
drag, startPoint x: 443, startPoint y: 492, endPoint x: 677, endPoint y: 500, distance: 234.1
click at [677, 500] on font "Slinky 会在一个能参与家庭活动的家庭里茁壮成长——一起分享白天的冒险和夜晚的依偎。虽然她可以接受短暂的独处，但她是一只真正的伴侣犬，喜欢尽可能多地与主人…" at bounding box center [585, 507] width 587 height 54
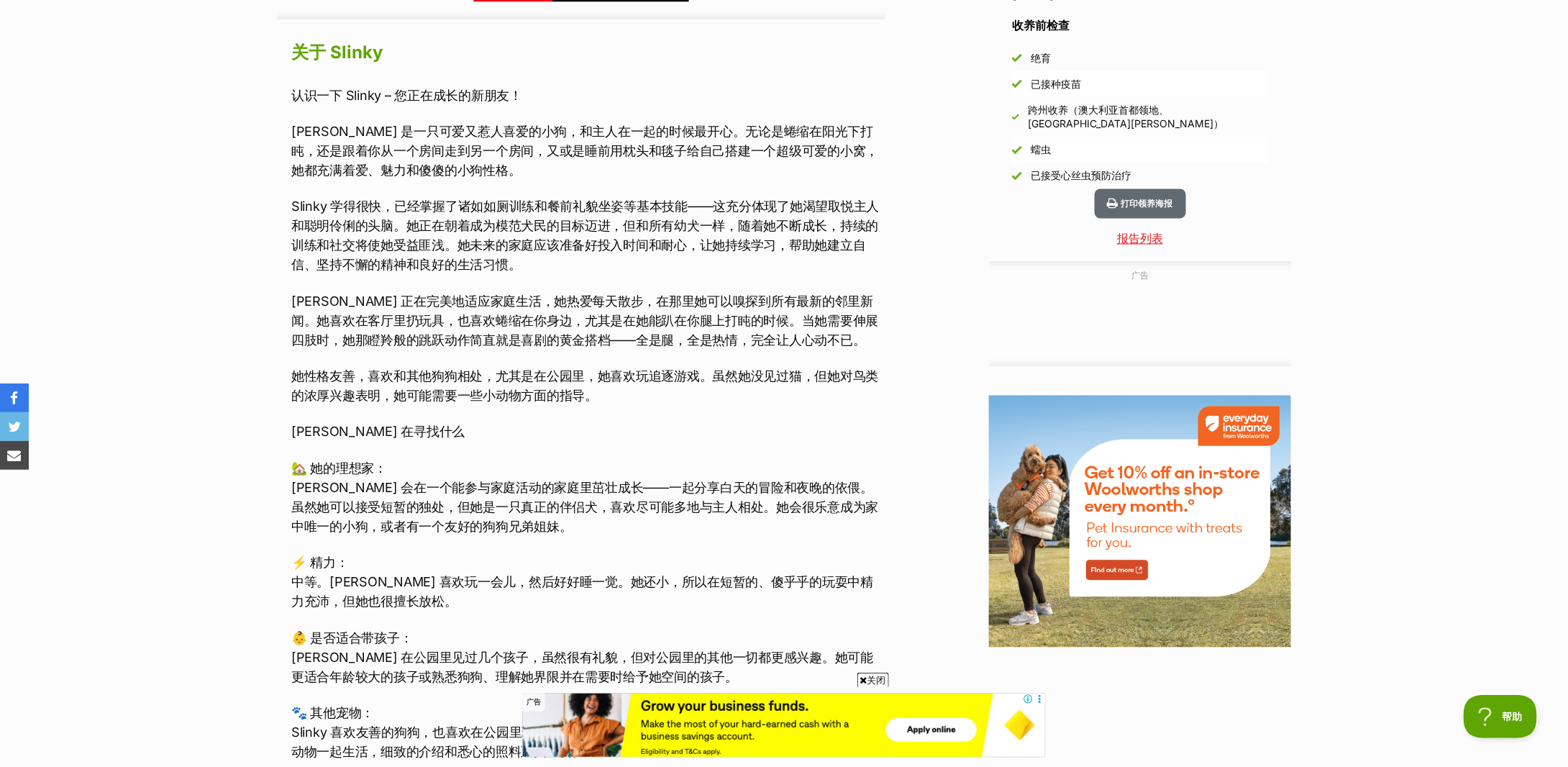
scroll to position [1439, 0]
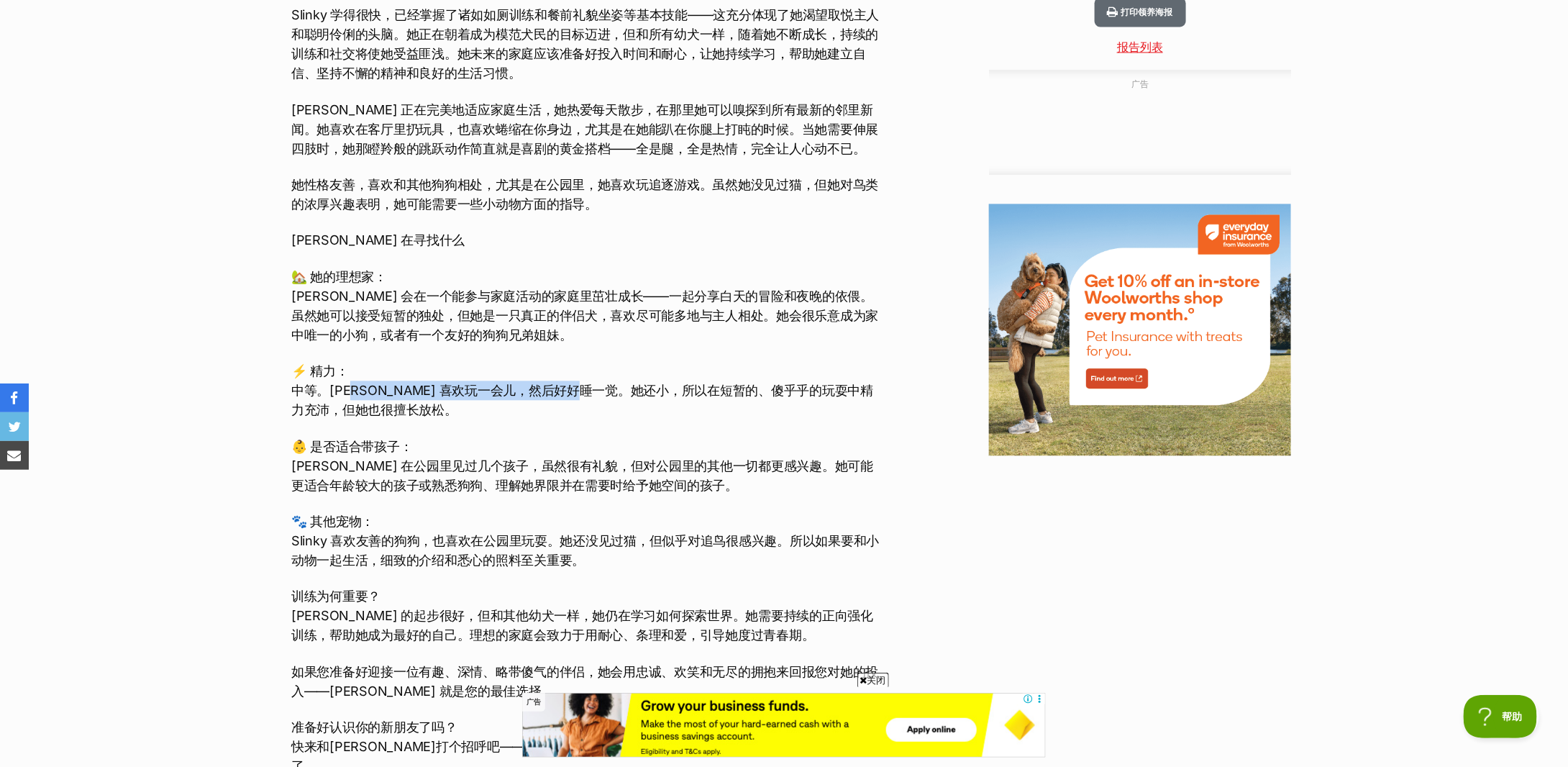
drag, startPoint x: 343, startPoint y: 386, endPoint x: 601, endPoint y: 390, distance: 258.0
click at [601, 390] on font "中等。Slinky 喜欢玩一会儿，然后好好睡一觉。她还小，所以在短暂的、傻乎乎的玩耍中精力充沛，但她也很擅长放松。" at bounding box center [582, 400] width 582 height 35
drag, startPoint x: 467, startPoint y: 386, endPoint x: 747, endPoint y: 394, distance: 280.1
click at [747, 394] on font "中等。Slinky 喜欢玩一会儿，然后好好睡一觉。她还小，所以在短暂的、傻乎乎的玩耍中精力充沛，但她也很擅长放松。" at bounding box center [582, 400] width 582 height 35
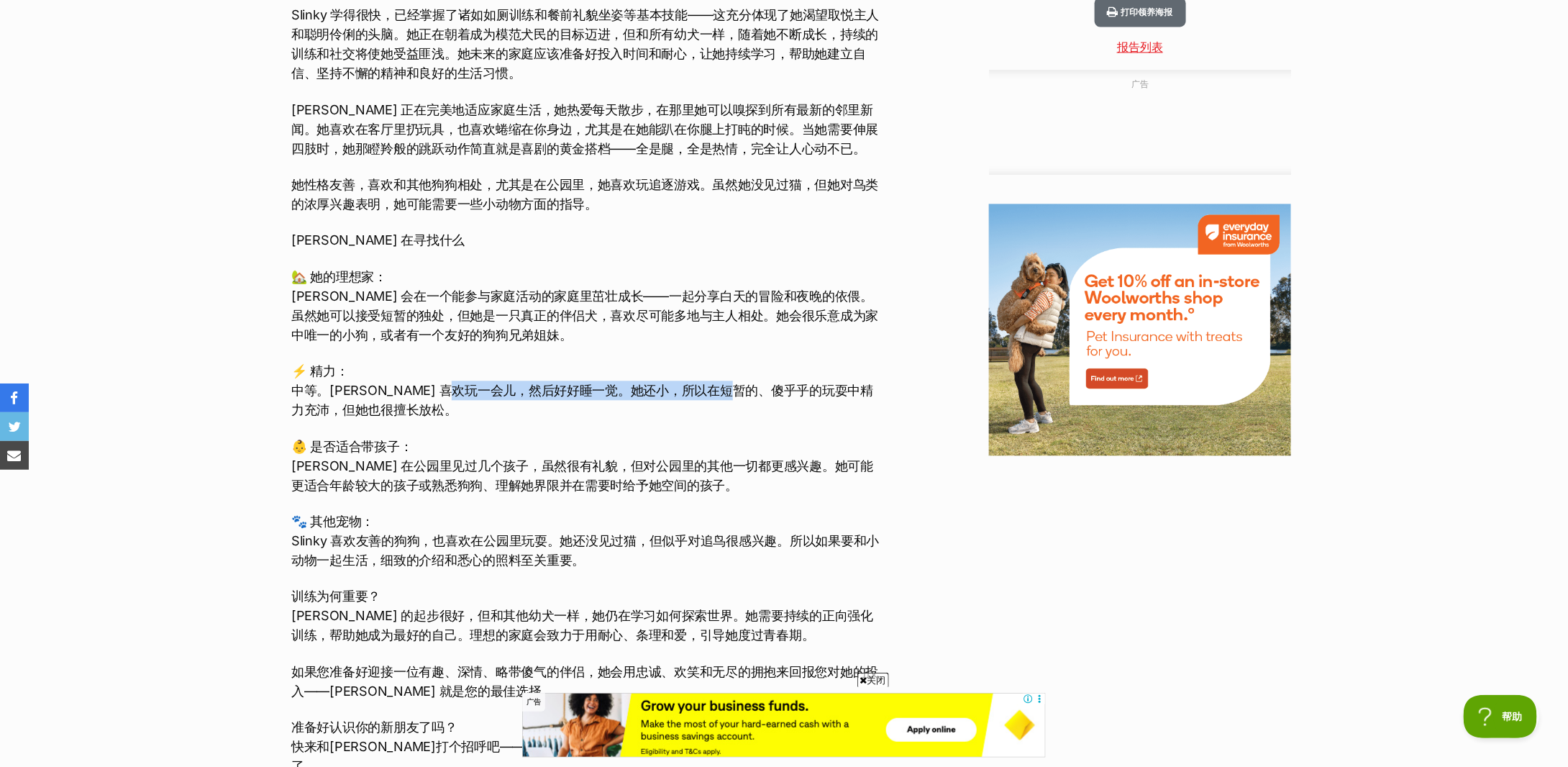
click at [747, 394] on font "中等。Slinky 喜欢玩一会儿，然后好好睡一觉。她还小，所以在短暂的、傻乎乎的玩耍中精力充沛，但她也很擅长放松。" at bounding box center [582, 400] width 582 height 35
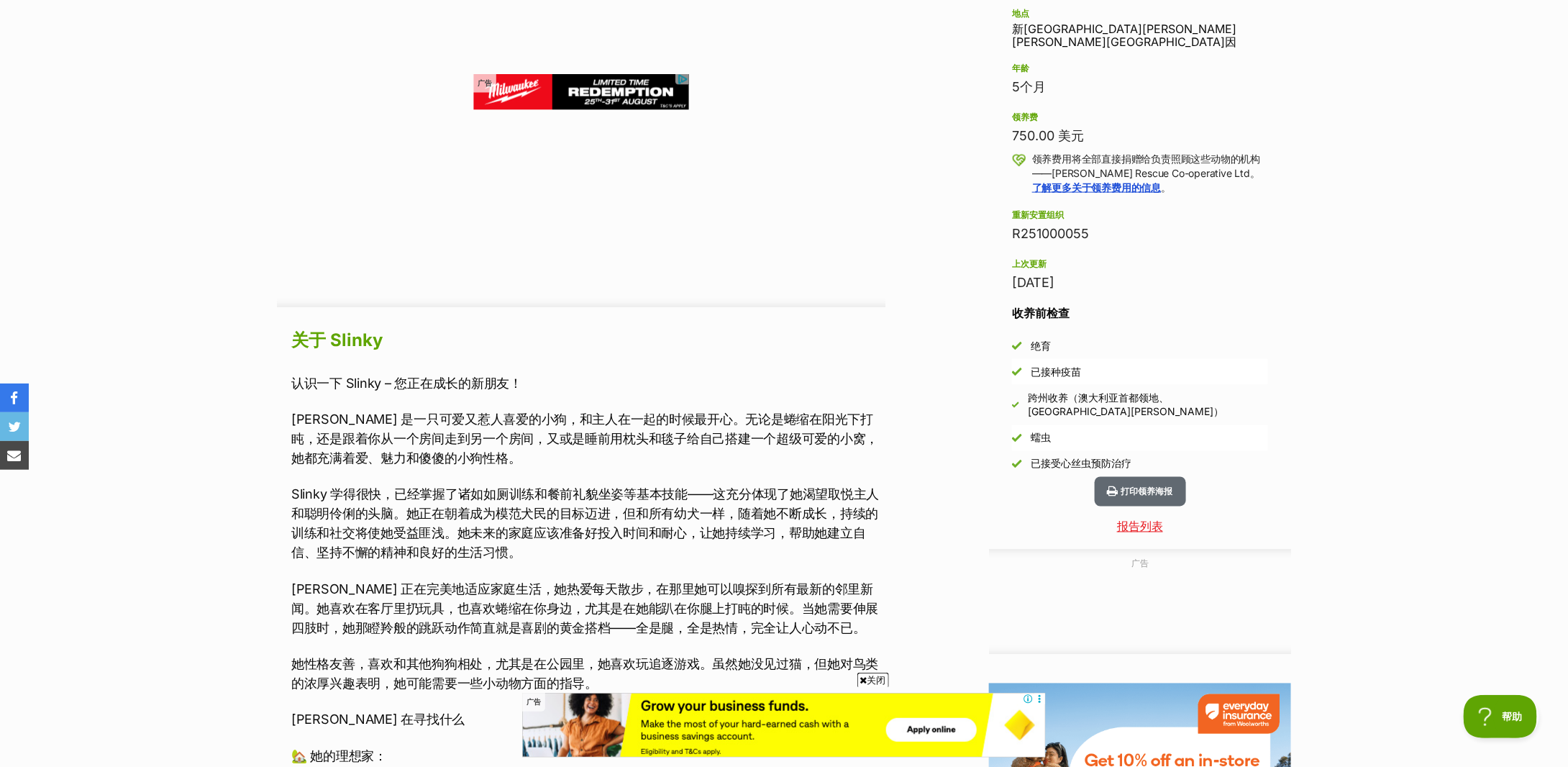
click at [1367, 13] on section "首页 > 搜索救援宠物 > 领养狗狗 > 可供领养的狗狗 弹簧 聪明可爱的小狗 中型雌性混种犬 直接捐赠给 Slinky 打印领养海报 可用的 5 张图片 5…" at bounding box center [784, 648] width 1568 height 2965
click at [218, 101] on section "首页 > 搜索救援宠物 > 领养狗狗 > 可供领养的狗狗 弹簧 聪明可爱的小狗 中型雌性混种犬 直接捐赠给 Slinky 打印领养海报 可用的 5 张图片 5…" at bounding box center [784, 648] width 1568 height 2965
